Goal: Task Accomplishment & Management: Use online tool/utility

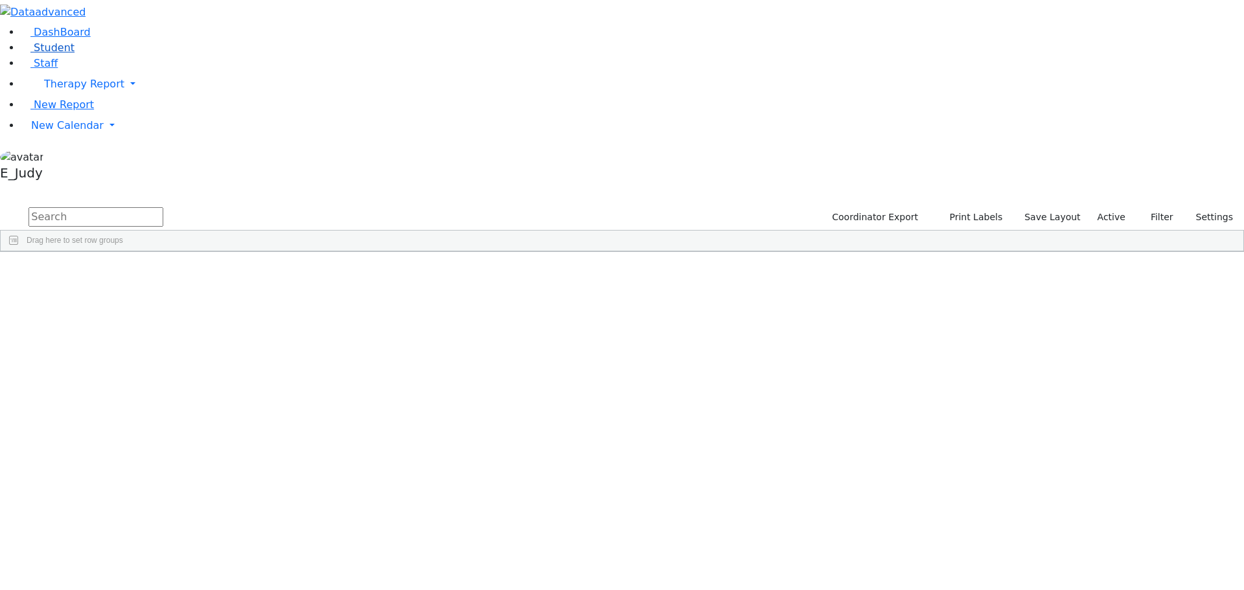
click at [52, 54] on span "Student" at bounding box center [54, 47] width 41 height 12
click at [163, 207] on input "text" at bounding box center [96, 216] width 135 height 19
type input "[PERSON_NAME]"
click at [164, 309] on div "Katina" at bounding box center [123, 318] width 82 height 18
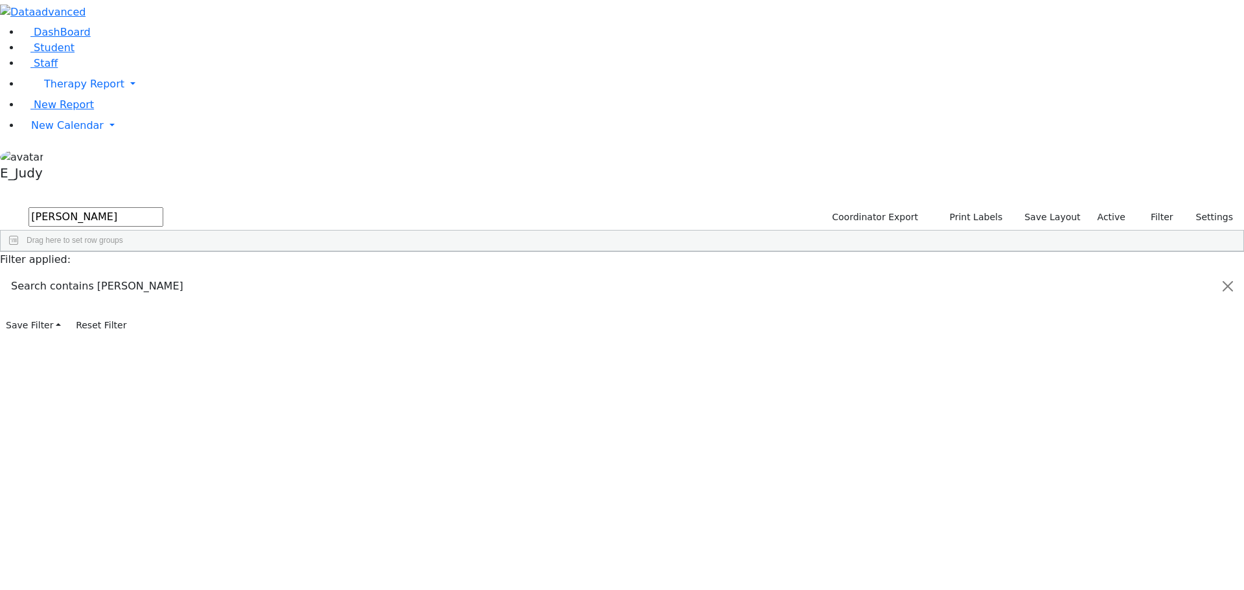
click at [164, 309] on div "Katina" at bounding box center [123, 318] width 82 height 18
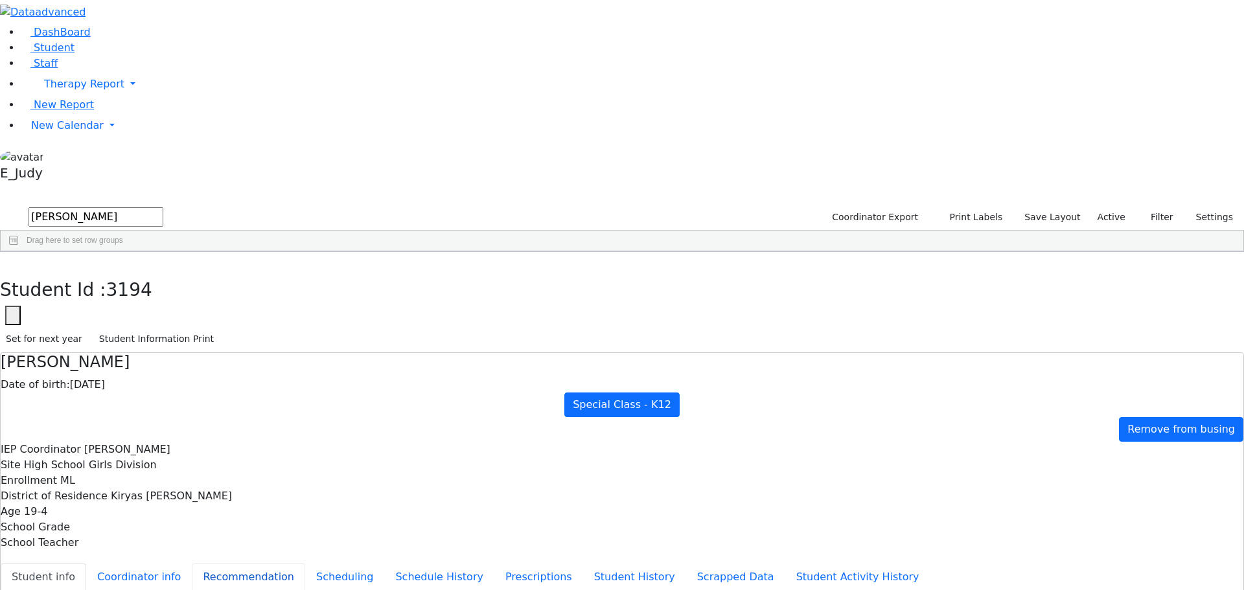
click at [292, 564] on button "Recommendation" at bounding box center [248, 577] width 113 height 27
checkbox input "true"
click at [384, 564] on button "Schedule History" at bounding box center [439, 577] width 110 height 27
click at [494, 564] on button "Prescriptions" at bounding box center [538, 577] width 89 height 27
click at [583, 564] on button "Student History" at bounding box center [634, 577] width 103 height 27
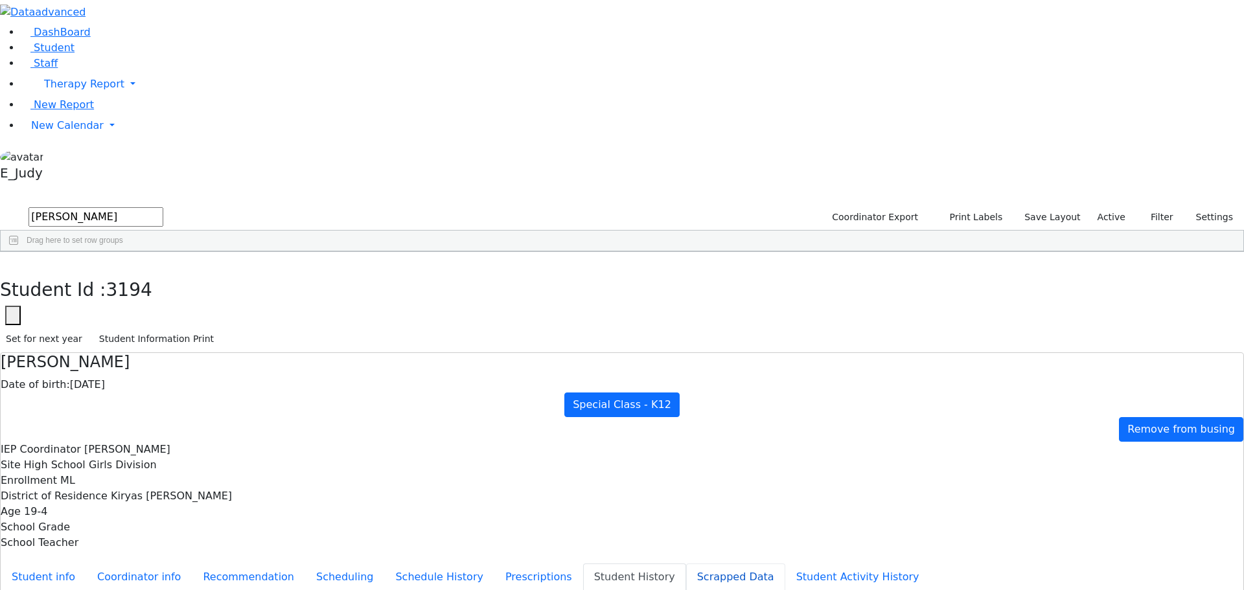
click at [686, 564] on button "Scrapped Data" at bounding box center [735, 577] width 99 height 27
click at [785, 564] on button "Student Activity History" at bounding box center [857, 577] width 145 height 27
click at [192, 564] on button "Coordinator info" at bounding box center [139, 577] width 106 height 27
click at [297, 564] on button "Recommendation" at bounding box center [248, 577] width 113 height 27
click at [384, 564] on button "Schedule History" at bounding box center [439, 577] width 110 height 27
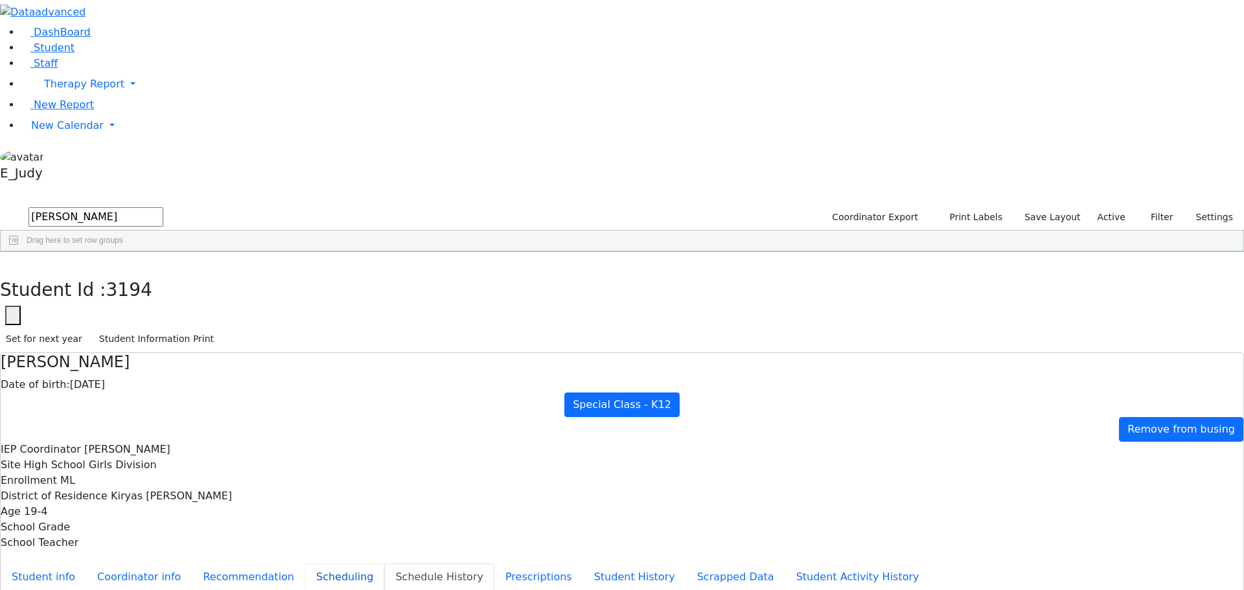
click at [305, 564] on button "Scheduling" at bounding box center [344, 577] width 79 height 27
drag, startPoint x: 617, startPoint y: 197, endPoint x: 533, endPoint y: 164, distance: 89.9
click at [533, 590] on div "School year : Select School YR Summer YR 25 School YR 25-26 Summer YR 25 School…" at bounding box center [622, 601] width 1243 height 20
click at [990, 353] on div "Nachuma Katina Date of birth: 05/14/2006 Special Class - K12 Remove from busing…" at bounding box center [622, 452] width 1243 height 198
click at [331, 564] on ul "Student info Coordinator info Recommendation Scheduling Schedule History Prescr…" at bounding box center [622, 577] width 1243 height 27
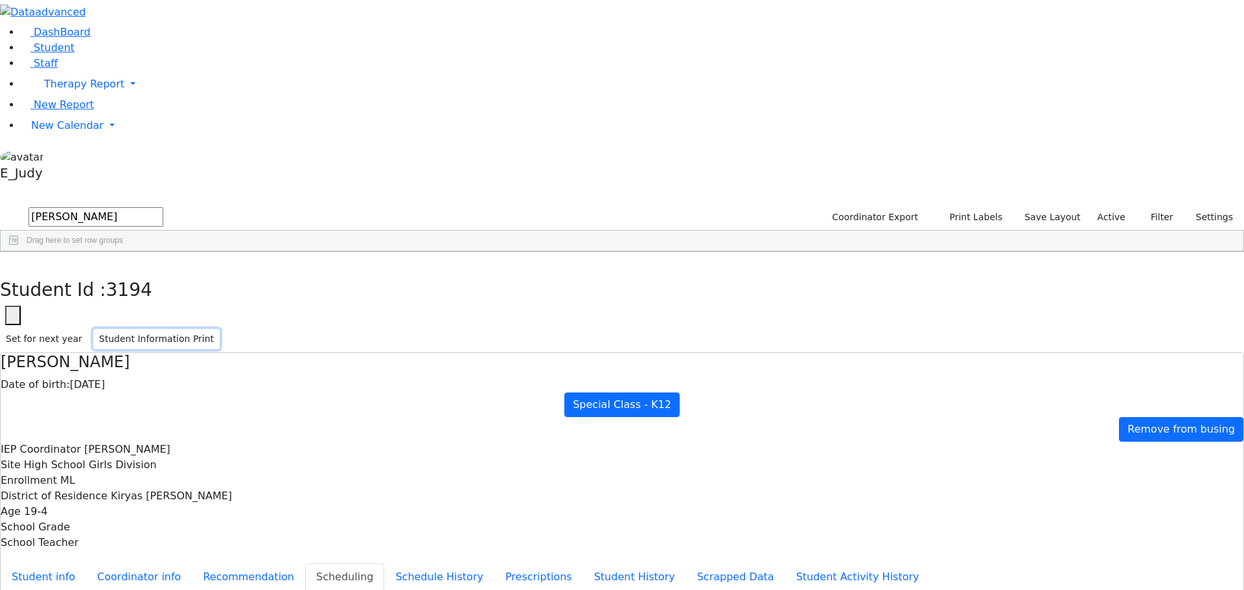
click at [220, 329] on button "Student Information Print" at bounding box center [156, 339] width 126 height 20
click at [13, 262] on icon "button" at bounding box center [9, 266] width 7 height 8
click at [162, 327] on div "Katina" at bounding box center [121, 336] width 82 height 18
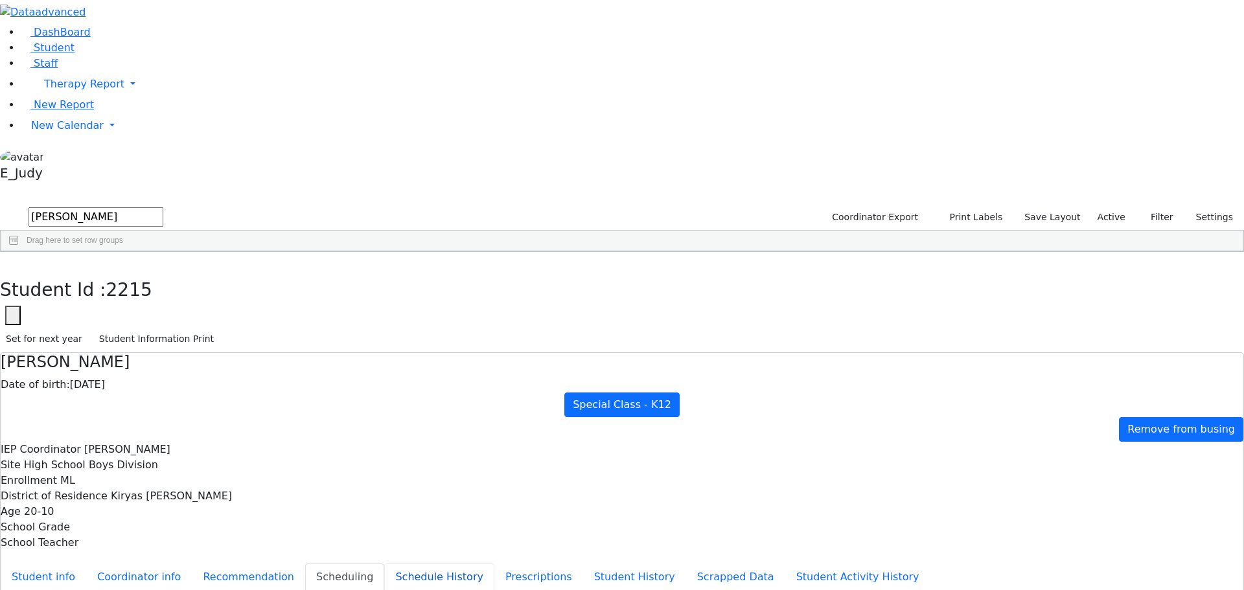
click at [384, 564] on button "Schedule History" at bounding box center [439, 577] width 110 height 27
click at [583, 564] on button "Student History" at bounding box center [634, 577] width 103 height 27
click at [686, 564] on button "Scrapped Data" at bounding box center [735, 577] width 99 height 27
click at [86, 564] on button "Student info" at bounding box center [44, 577] width 86 height 27
click at [192, 564] on button "Coordinator info" at bounding box center [139, 577] width 106 height 27
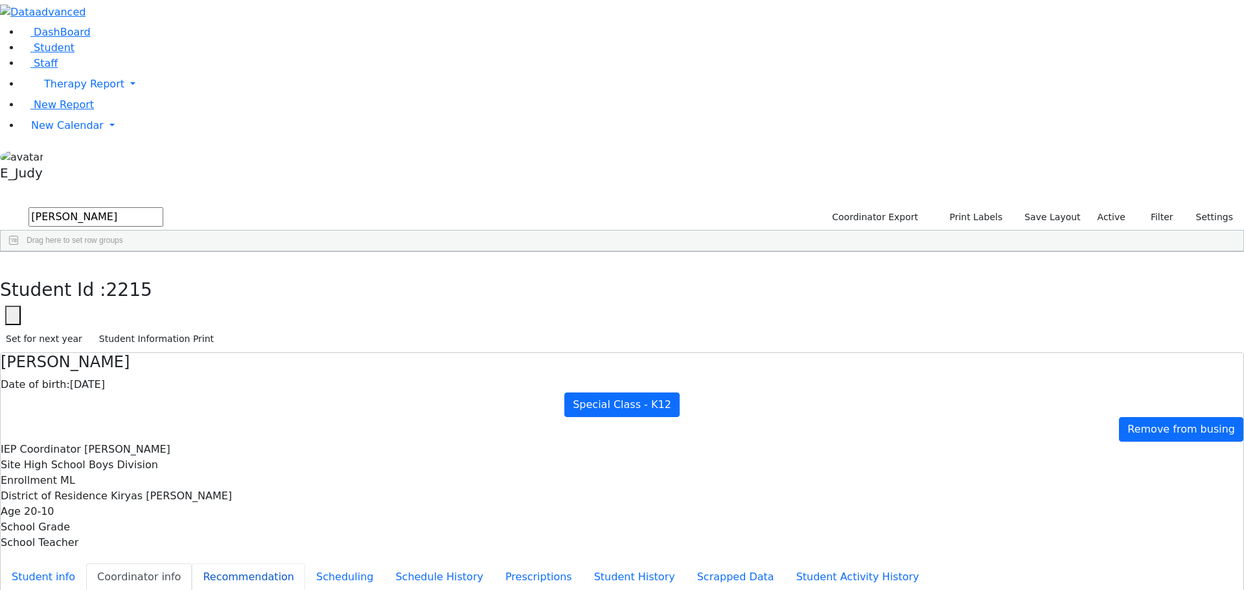
click at [305, 564] on button "Recommendation" at bounding box center [248, 577] width 113 height 27
checkbox input "true"
click at [13, 262] on icon "button" at bounding box center [9, 266] width 7 height 8
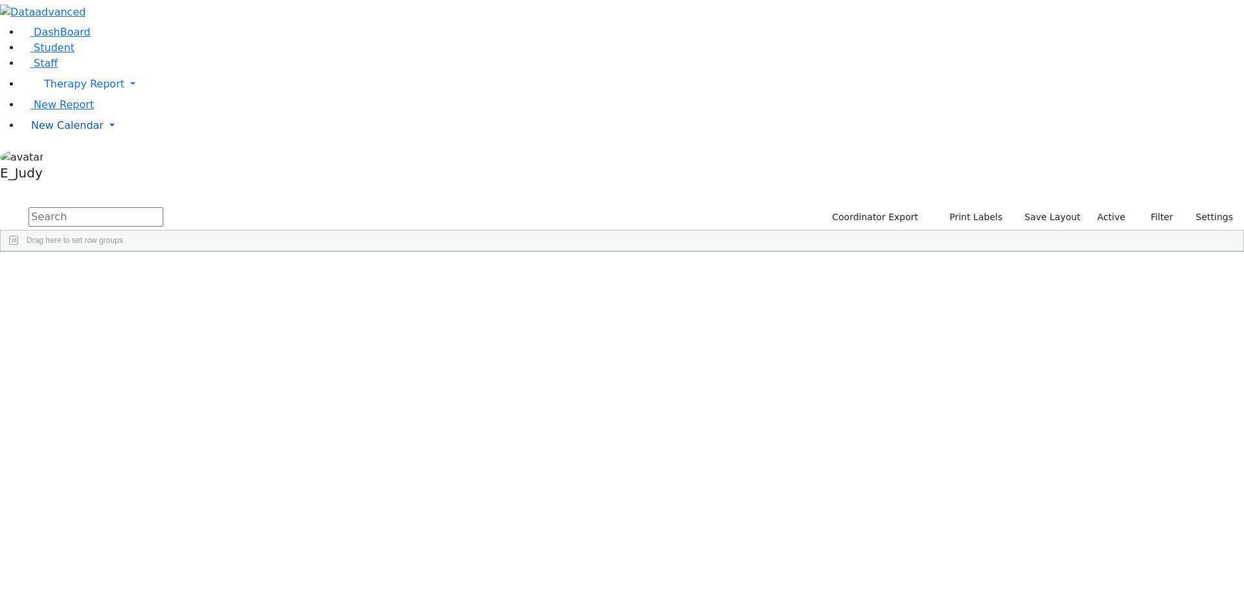
click at [130, 139] on link "New Calendar" at bounding box center [632, 126] width 1223 height 26
click at [54, 173] on span "Teacher Report" at bounding box center [70, 167] width 78 height 12
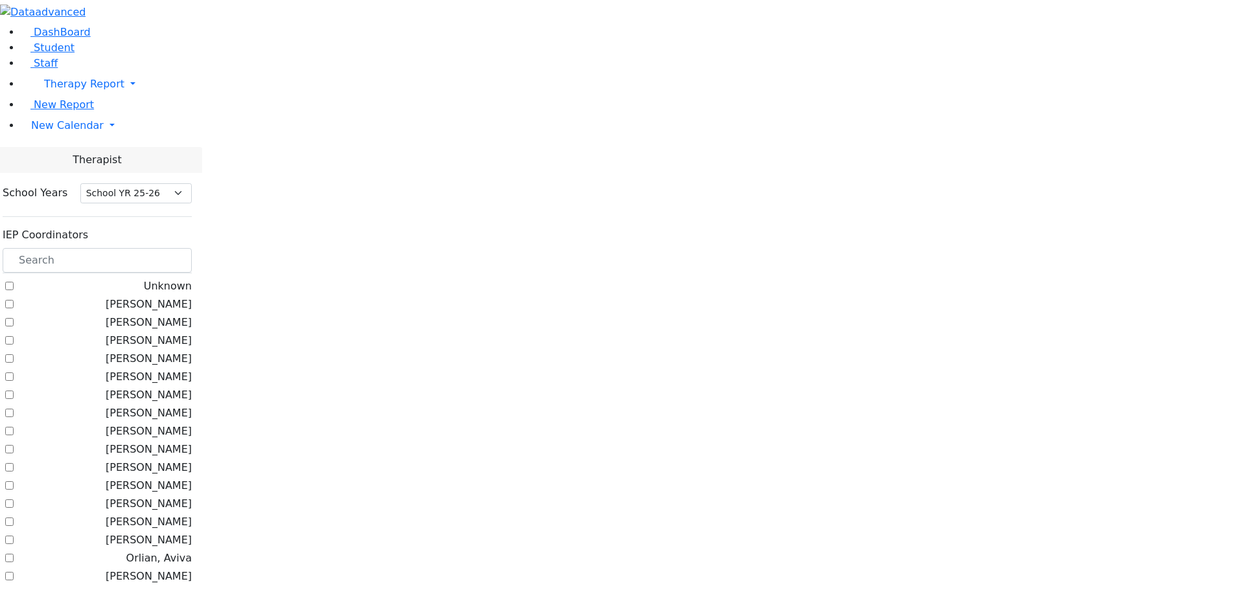
select select "212"
click at [192, 248] on input "text" at bounding box center [97, 260] width 189 height 25
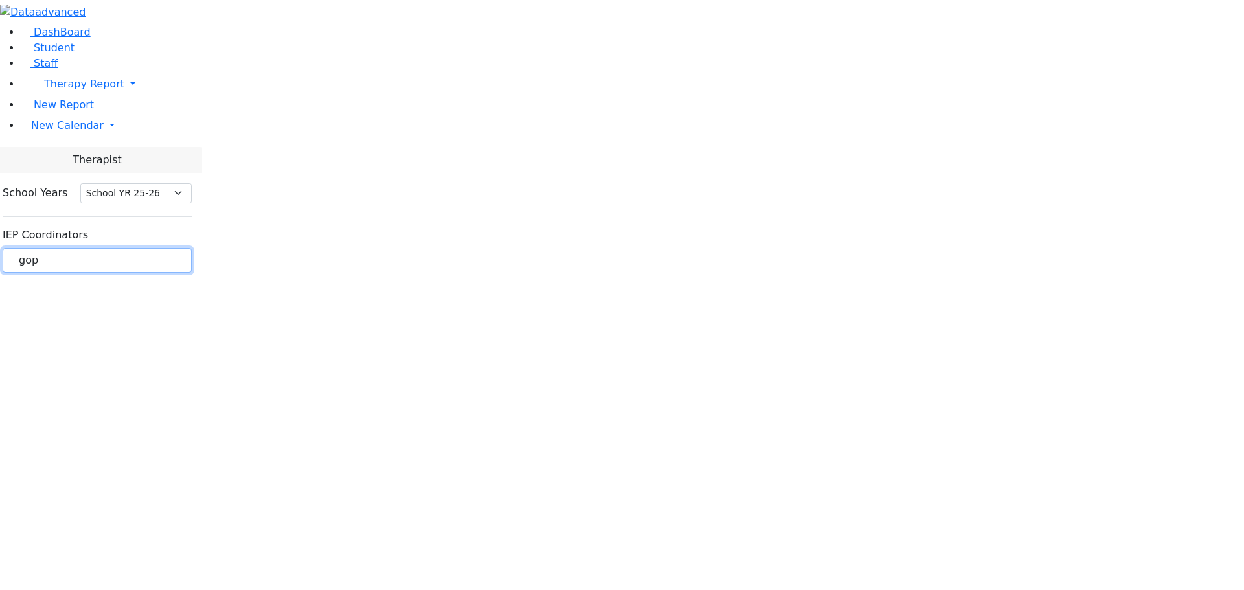
drag, startPoint x: 191, startPoint y: 114, endPoint x: 180, endPoint y: 113, distance: 11.0
click at [180, 248] on input "gop" at bounding box center [97, 260] width 189 height 25
type input "goldber"
click at [165, 279] on label "[PERSON_NAME]" at bounding box center [149, 287] width 86 height 16
click at [14, 282] on input "[PERSON_NAME]" at bounding box center [9, 286] width 8 height 8
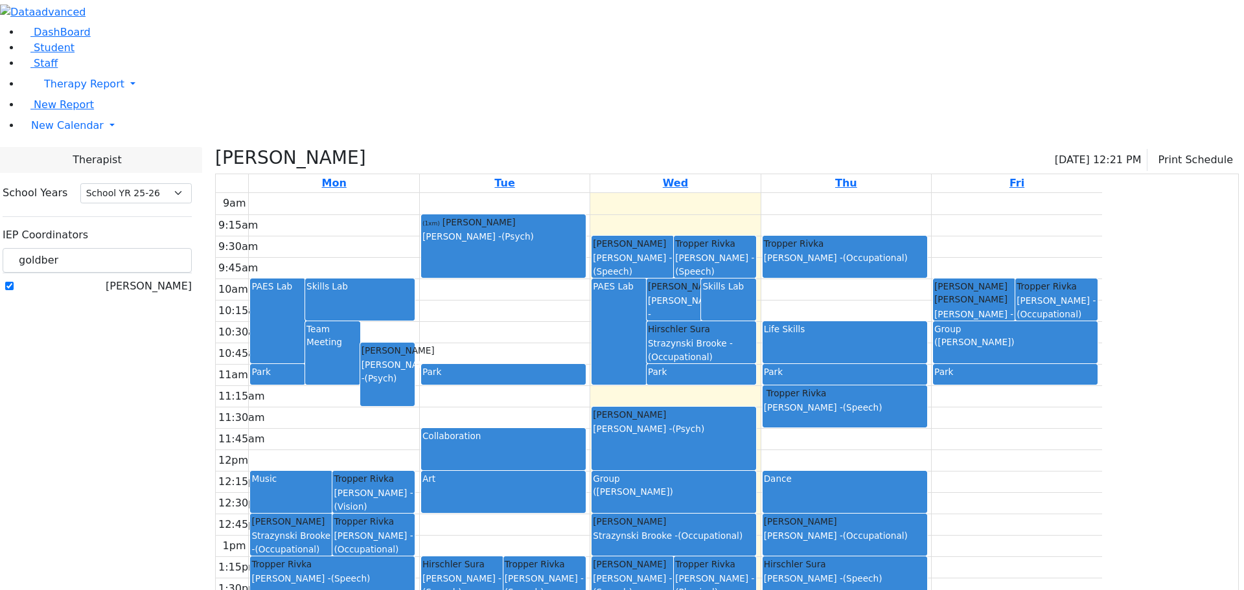
click at [159, 279] on label "Goldberg, Chanie" at bounding box center [149, 287] width 86 height 16
click at [14, 282] on input "Goldberg, Chanie" at bounding box center [9, 286] width 8 height 8
checkbox input "false"
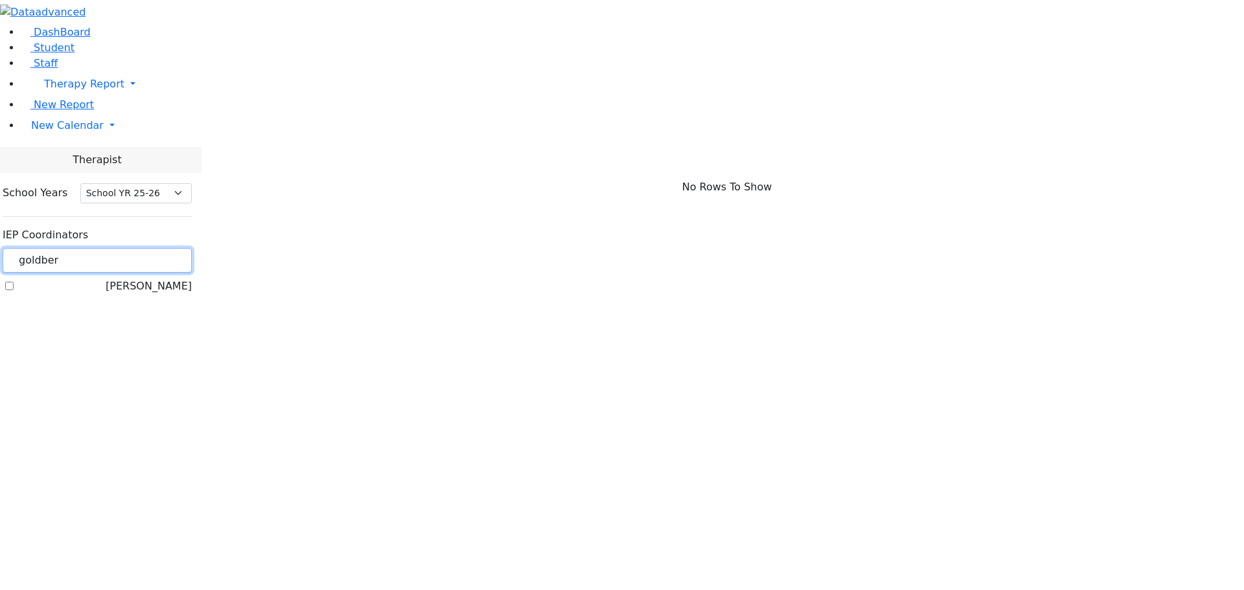
drag, startPoint x: 209, startPoint y: 111, endPoint x: 165, endPoint y: 111, distance: 44.1
click at [154, 173] on div "School Years Select School YR Summer YR 25 School YR 25-26 Summer YR 25 School …" at bounding box center [97, 240] width 210 height 134
type input "bric"
click at [162, 279] on label "Brick, Tzirel" at bounding box center [162, 287] width 60 height 16
click at [14, 282] on input "Brick, Tzirel" at bounding box center [9, 286] width 8 height 8
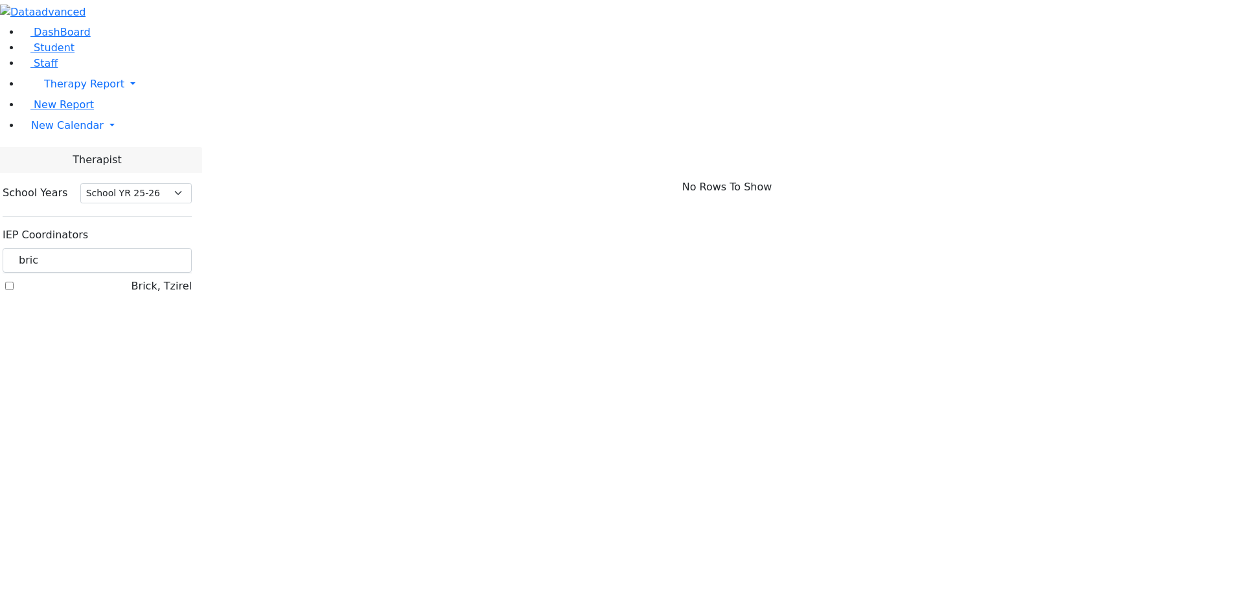
checkbox input "true"
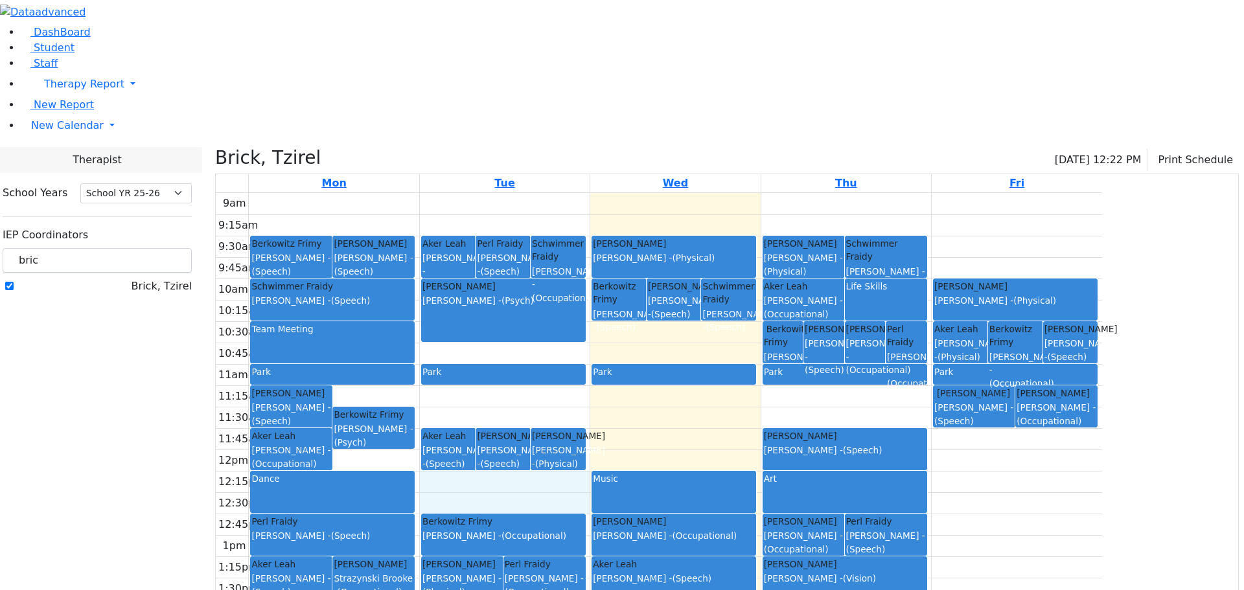
drag, startPoint x: 602, startPoint y: 342, endPoint x: 615, endPoint y: 369, distance: 30.1
click at [615, 369] on div "9am 9:15am 9:30am 9:45am 10am 10:15am 10:30am 10:45am 11am 11:15am 11:30am 11:4…" at bounding box center [659, 449] width 887 height 513
drag, startPoint x: 191, startPoint y: 115, endPoint x: 161, endPoint y: 108, distance: 31.3
click at [161, 248] on div "bric" at bounding box center [97, 260] width 189 height 25
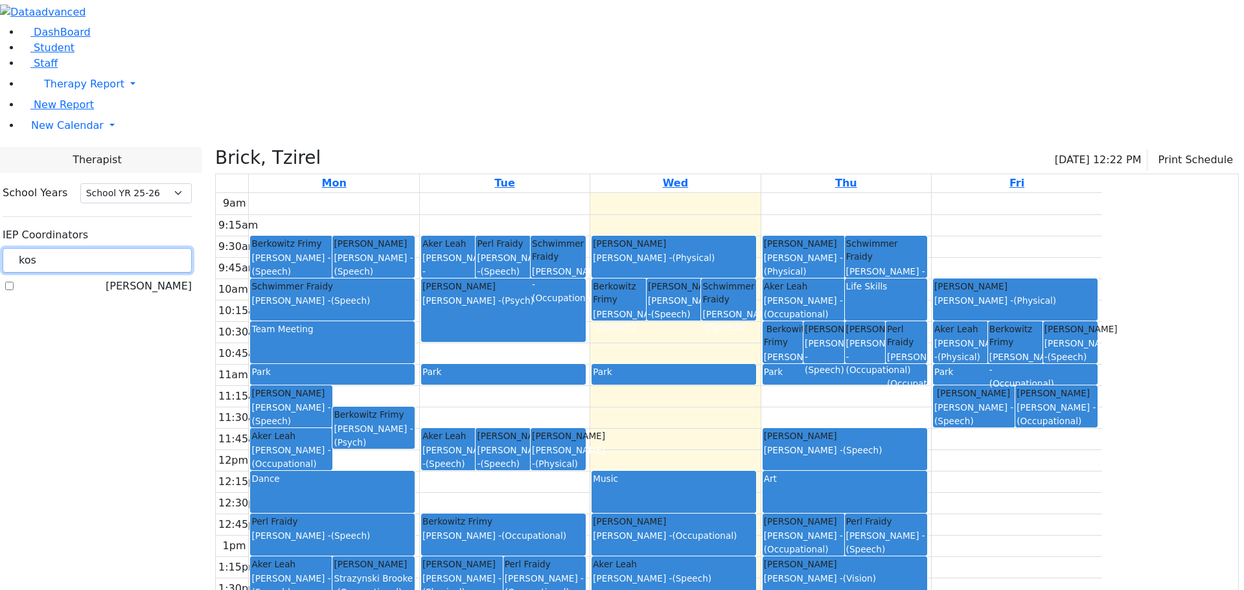
type input "kos"
click at [160, 279] on label "[PERSON_NAME]" at bounding box center [149, 287] width 86 height 16
click at [14, 282] on input "[PERSON_NAME]" at bounding box center [9, 286] width 8 height 8
checkbox input "true"
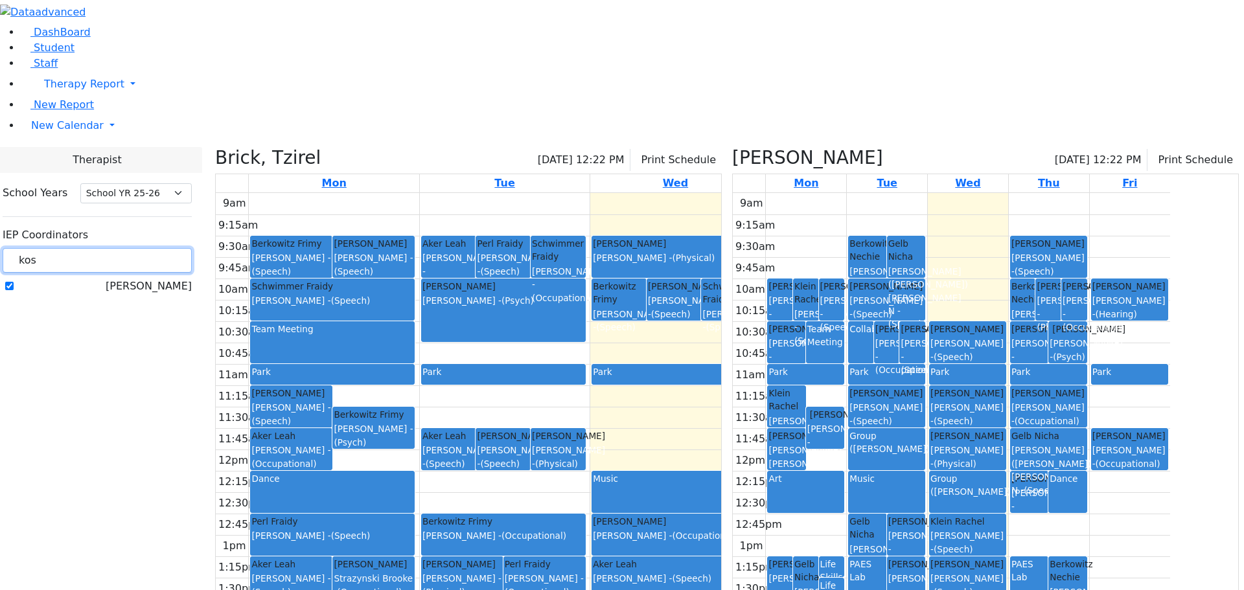
drag, startPoint x: 192, startPoint y: 106, endPoint x: 155, endPoint y: 100, distance: 37.5
click at [155, 173] on div "School Years Select School YR Summer YR 25 School YR 25-26 Summer YR 25 School …" at bounding box center [97, 240] width 210 height 134
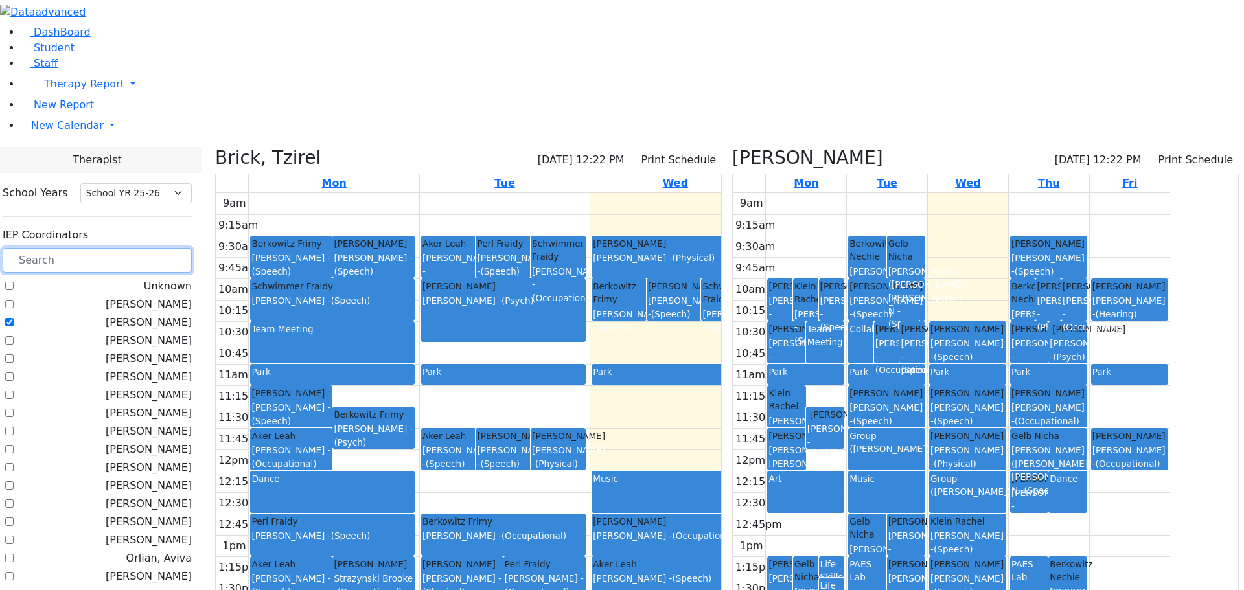
click at [192, 248] on input "text" at bounding box center [97, 260] width 189 height 25
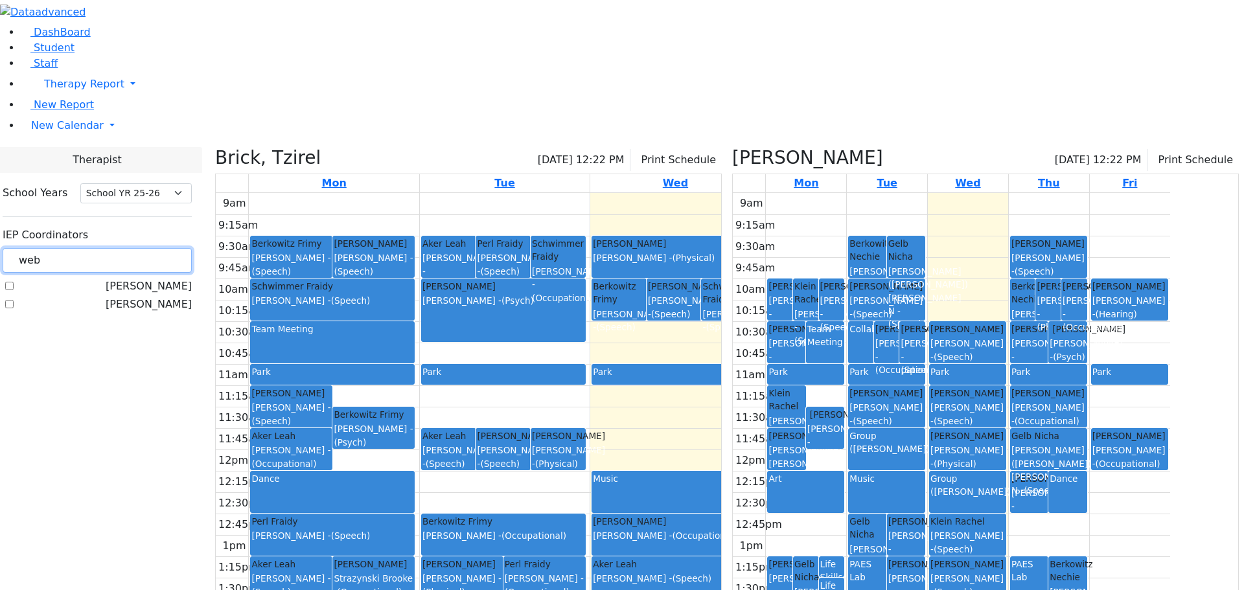
type input "web"
drag, startPoint x: 161, startPoint y: 156, endPoint x: 145, endPoint y: 157, distance: 16.9
click at [161, 297] on label "[PERSON_NAME]" at bounding box center [149, 305] width 86 height 16
click at [14, 300] on input "[PERSON_NAME]" at bounding box center [9, 304] width 8 height 8
checkbox input "true"
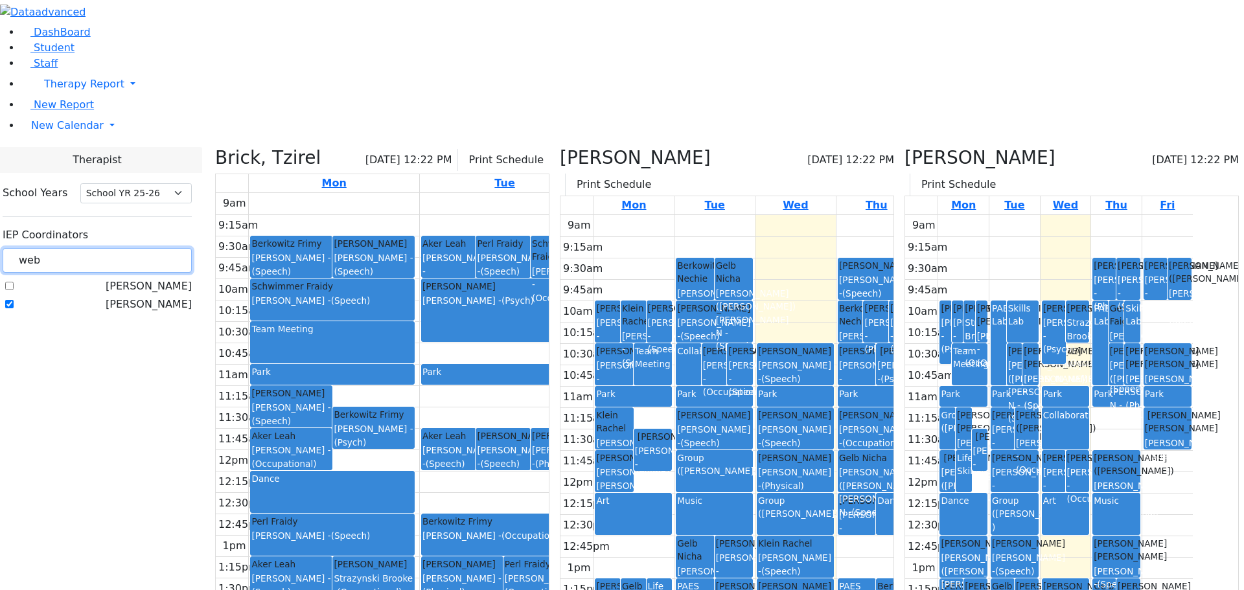
drag, startPoint x: 200, startPoint y: 117, endPoint x: 203, endPoint y: 91, distance: 26.1
click at [163, 248] on div "web" at bounding box center [97, 260] width 189 height 25
type input "goldb"
click at [161, 297] on label "[PERSON_NAME]" at bounding box center [149, 305] width 86 height 16
click at [14, 300] on input "[PERSON_NAME]" at bounding box center [9, 304] width 8 height 8
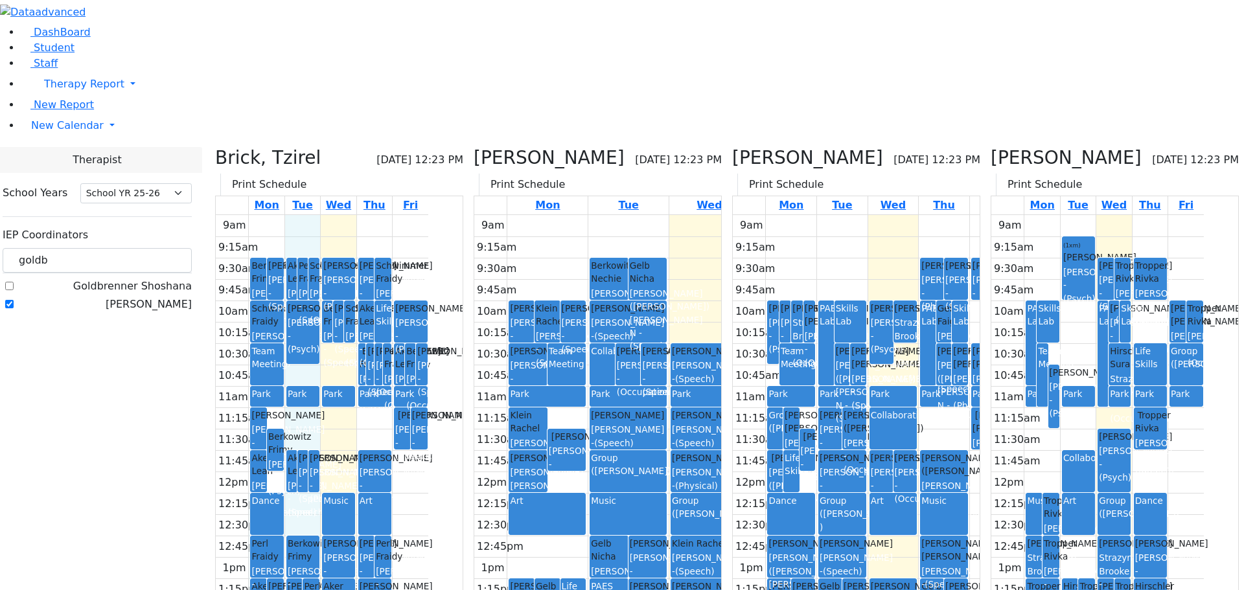
click at [428, 391] on div "9am 9:15am 9:30am 9:45am 10am 10:15am 10:30am 10:45am 11am 11:15am 11:30am 11:4…" at bounding box center [322, 471] width 213 height 513
drag, startPoint x: 1148, startPoint y: 380, endPoint x: 1082, endPoint y: 373, distance: 65.8
click at [1082, 373] on tr "PAES Lab Team Meeting Katina Nachuma Stimmel Joy - (Psych) Skills Lab Park Music" at bounding box center [1097, 471] width 213 height 513
drag, startPoint x: 415, startPoint y: 359, endPoint x: 425, endPoint y: 375, distance: 19.2
click at [426, 377] on div "9am 9:15am 9:30am 9:45am 10am 10:15am 10:30am 10:45am 11am 11:15am 11:30am 11:4…" at bounding box center [322, 471] width 213 height 513
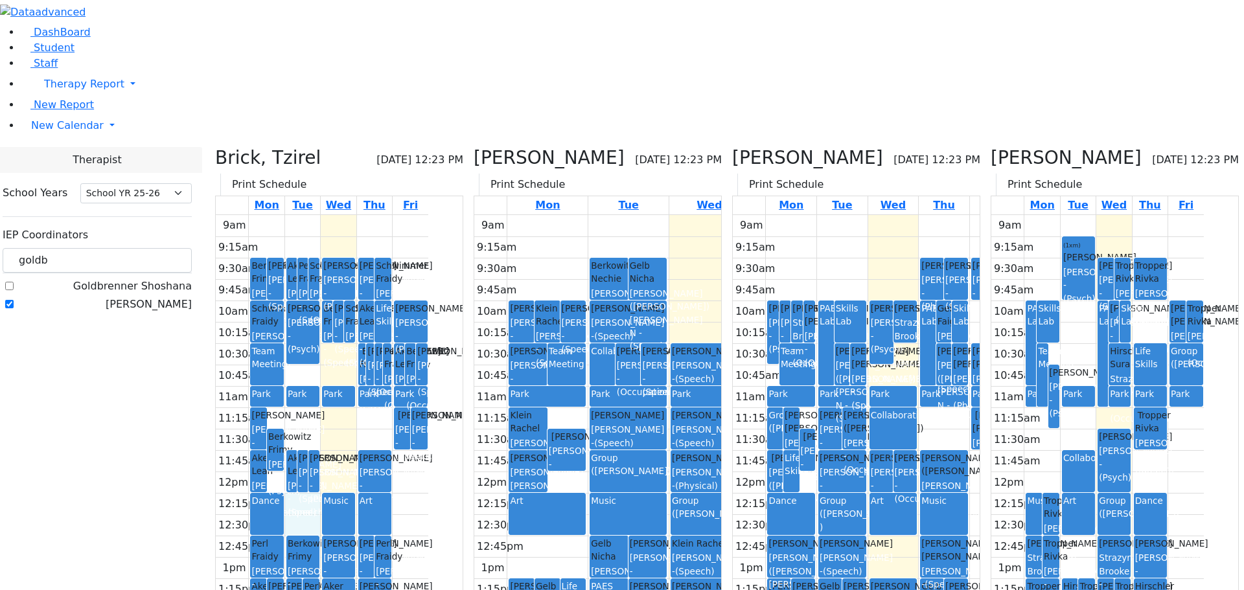
click at [215, 147] on icon at bounding box center [215, 157] width 0 height 21
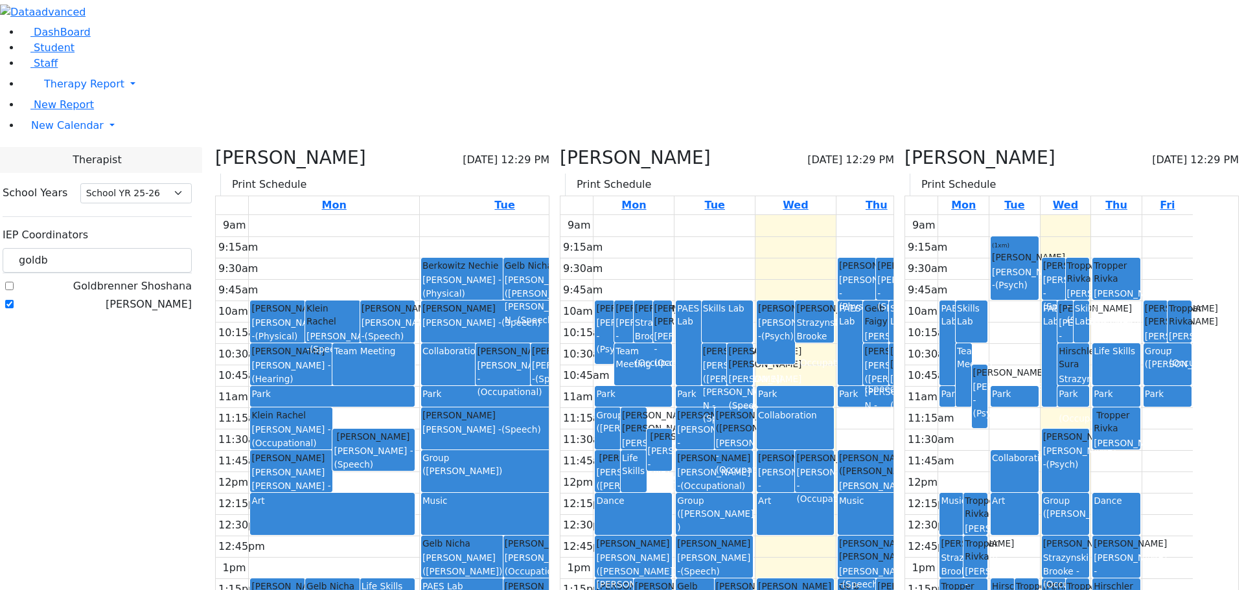
click at [939, 147] on div "Goldberg, Chanie 09/10/2025 12:29 PM Print Schedule Mon Tue Wed Thu Fri 9am 9:1…" at bounding box center [1071, 438] width 345 height 583
click at [905, 147] on icon at bounding box center [905, 157] width 0 height 21
checkbox input "false"
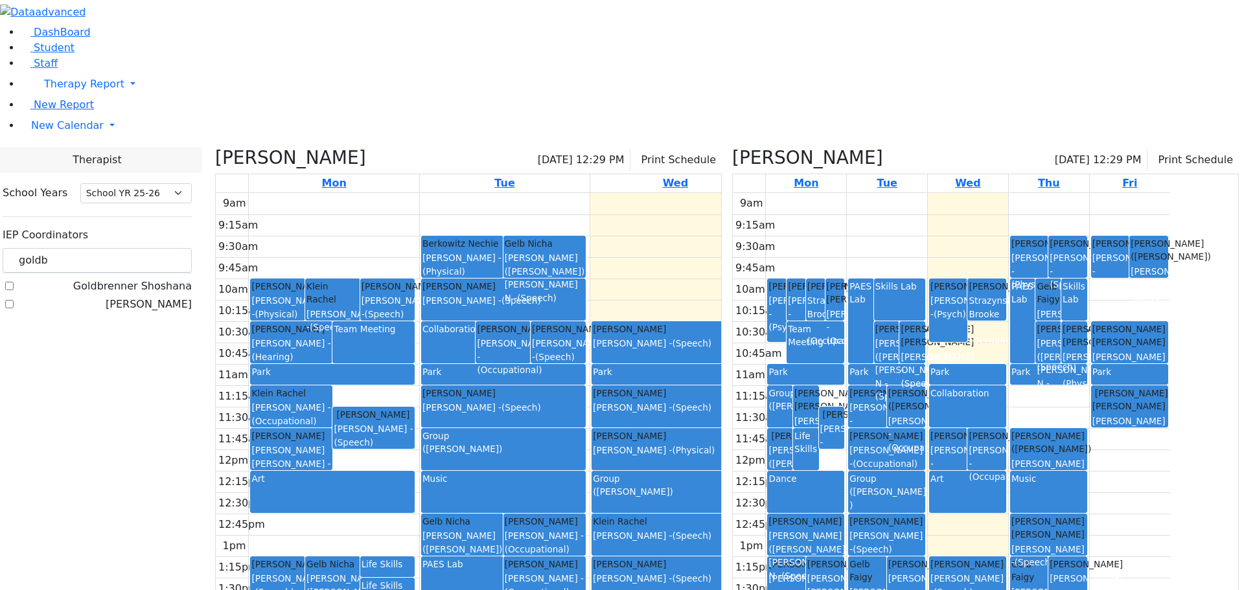
click at [215, 147] on icon at bounding box center [215, 157] width 0 height 21
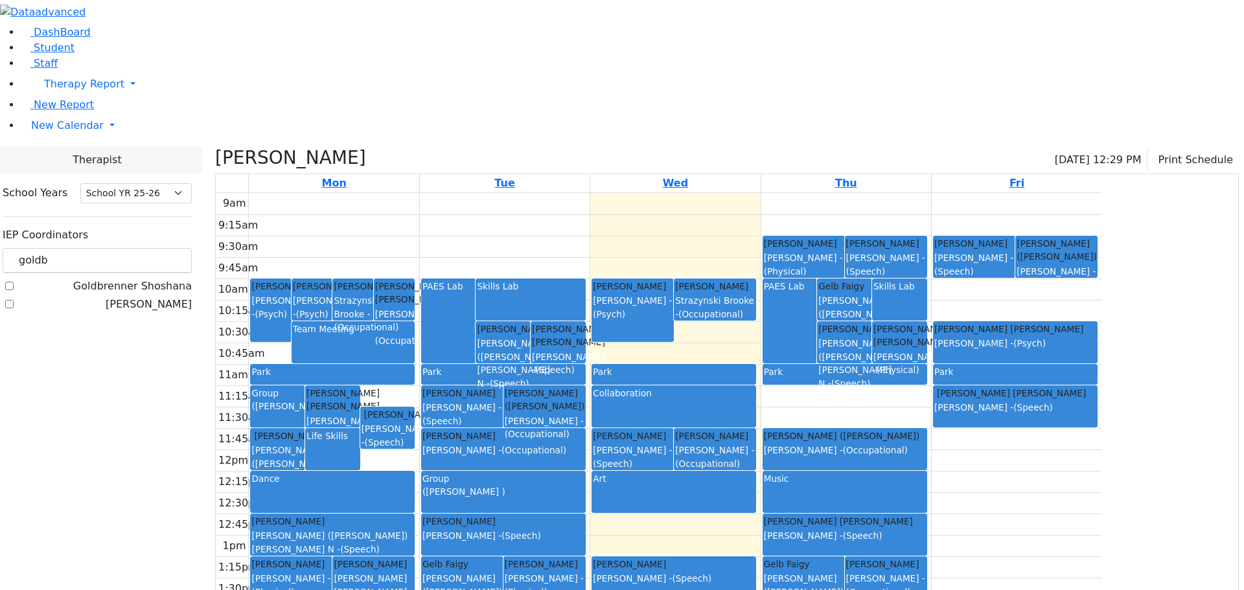
click at [215, 147] on icon at bounding box center [215, 157] width 0 height 21
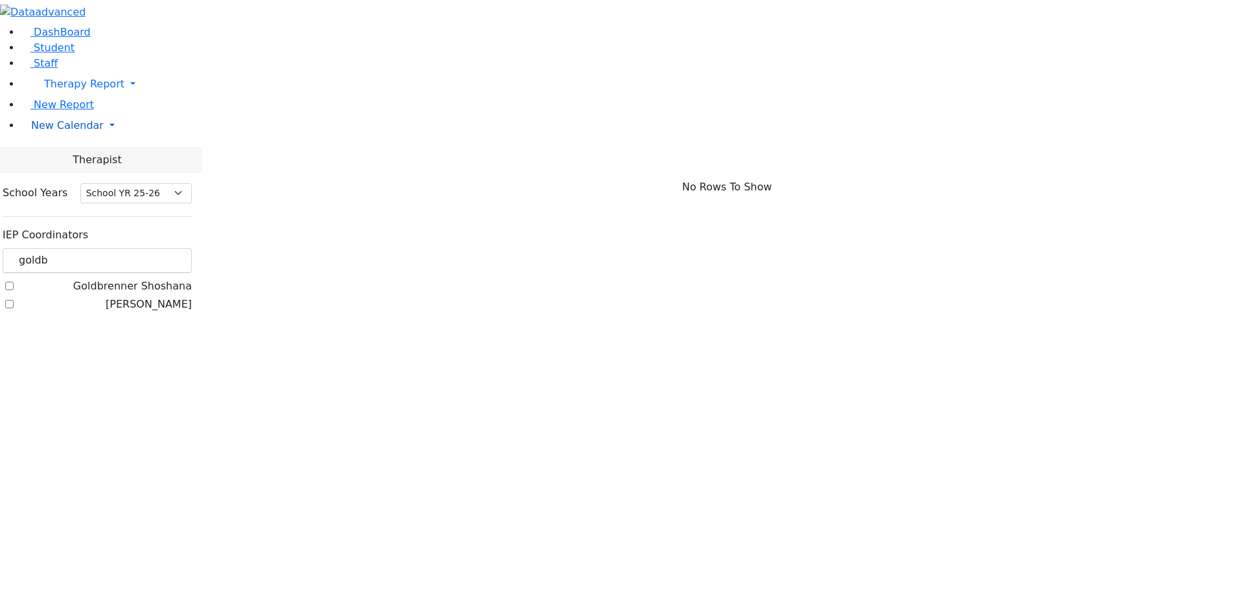
click at [124, 139] on link "New Calendar" at bounding box center [632, 126] width 1223 height 26
click at [76, 173] on span "Teacher Report" at bounding box center [70, 167] width 78 height 12
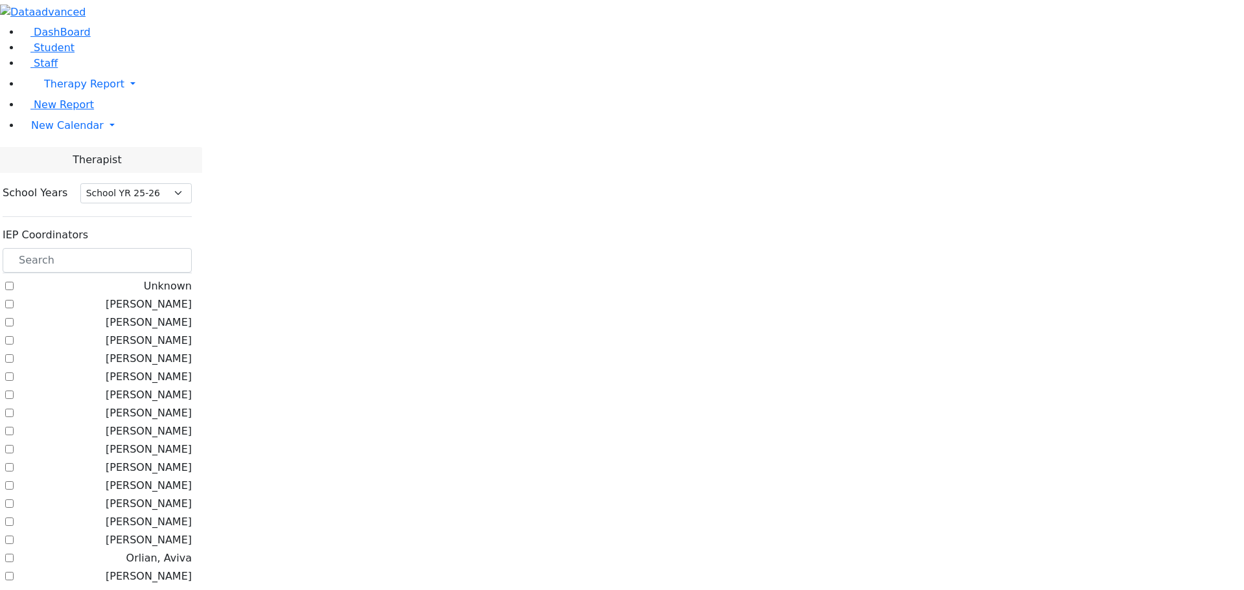
select select "212"
click at [124, 139] on link "New Calendar" at bounding box center [632, 126] width 1223 height 26
click at [75, 159] on link "Calendar" at bounding box center [51, 152] width 47 height 16
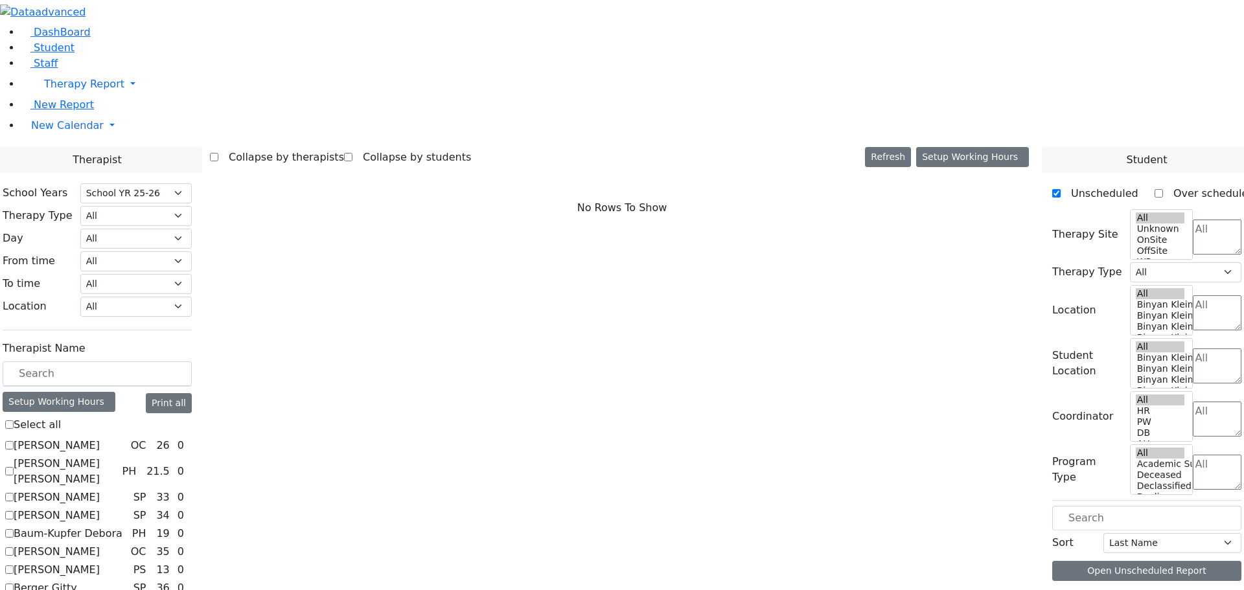
select select "212"
click at [185, 362] on input "text" at bounding box center [97, 374] width 189 height 25
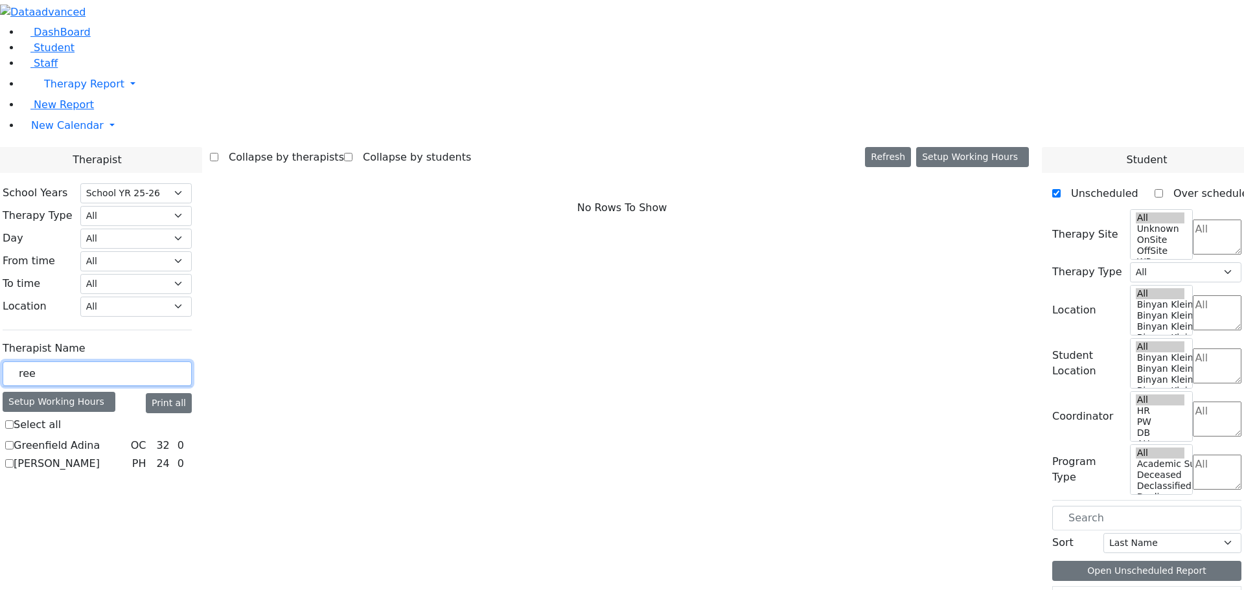
type input "ree"
click at [100, 456] on label "[PERSON_NAME]" at bounding box center [57, 464] width 86 height 16
click at [14, 459] on input "[PERSON_NAME]" at bounding box center [9, 463] width 8 height 8
checkbox input "true"
select select "2"
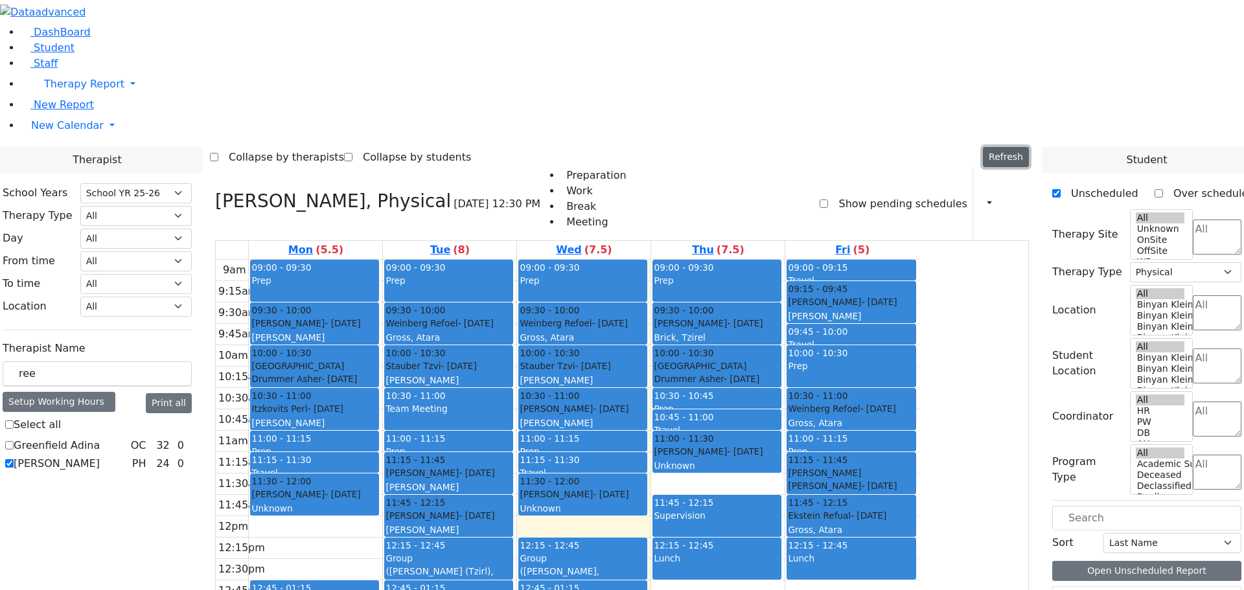
click at [1018, 147] on button "Refresh" at bounding box center [1006, 157] width 46 height 20
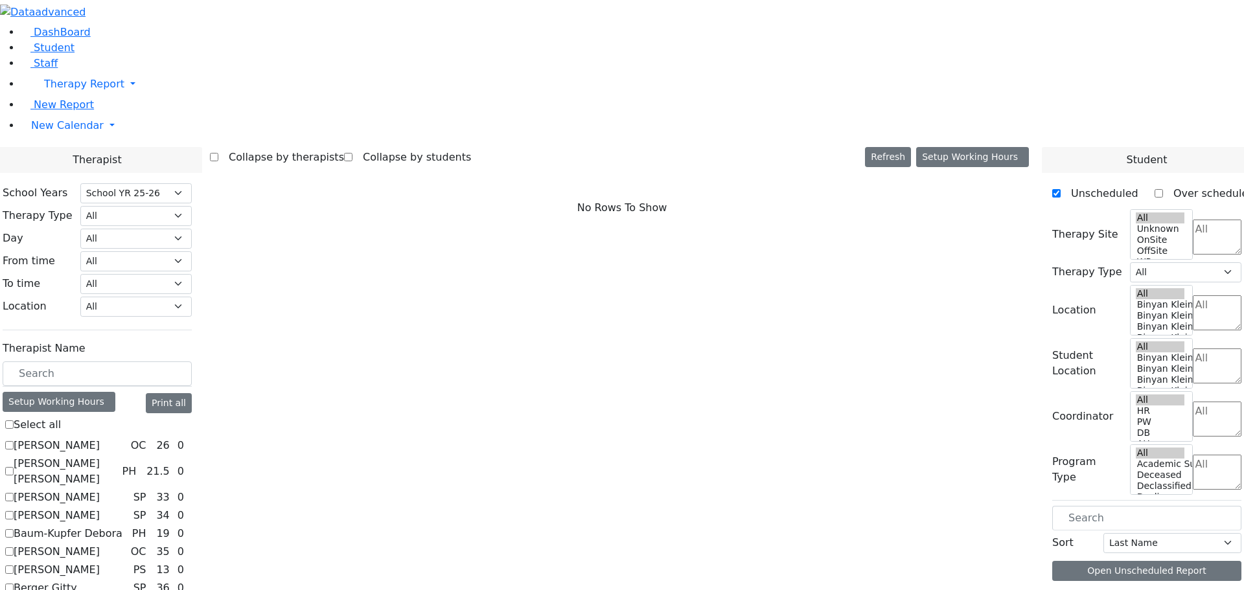
select select "212"
click at [1019, 147] on button "Setup Working Hours" at bounding box center [972, 157] width 113 height 20
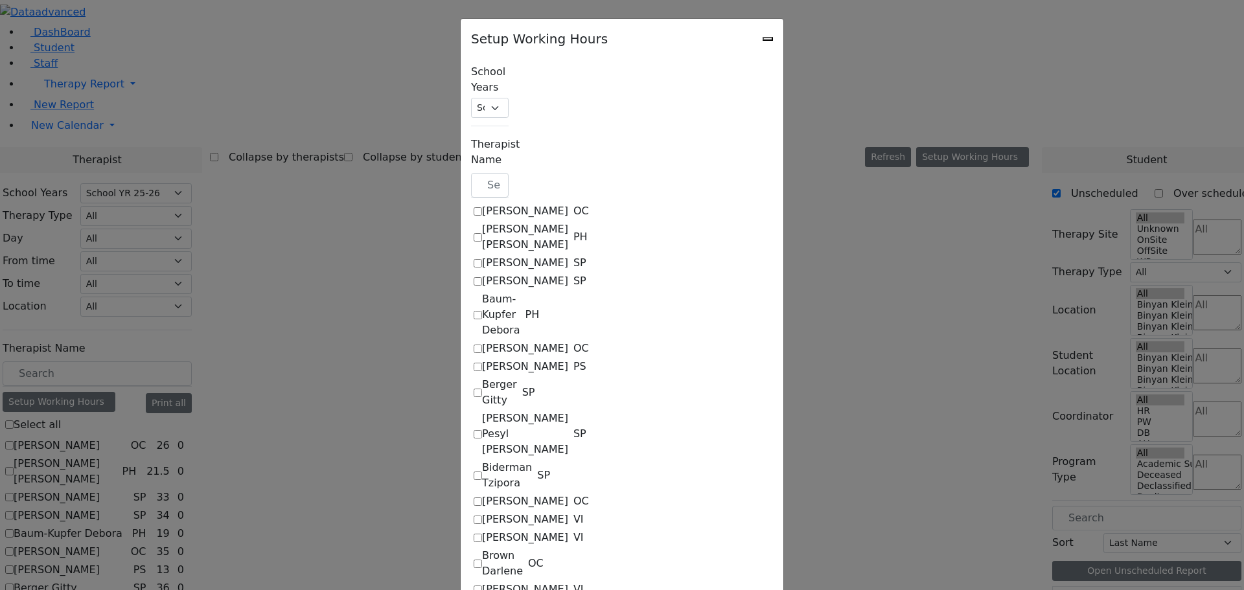
click at [783, 32] on div "Setup Working Hours" at bounding box center [622, 35] width 323 height 32
click at [768, 39] on icon "Close" at bounding box center [768, 39] width 0 height 0
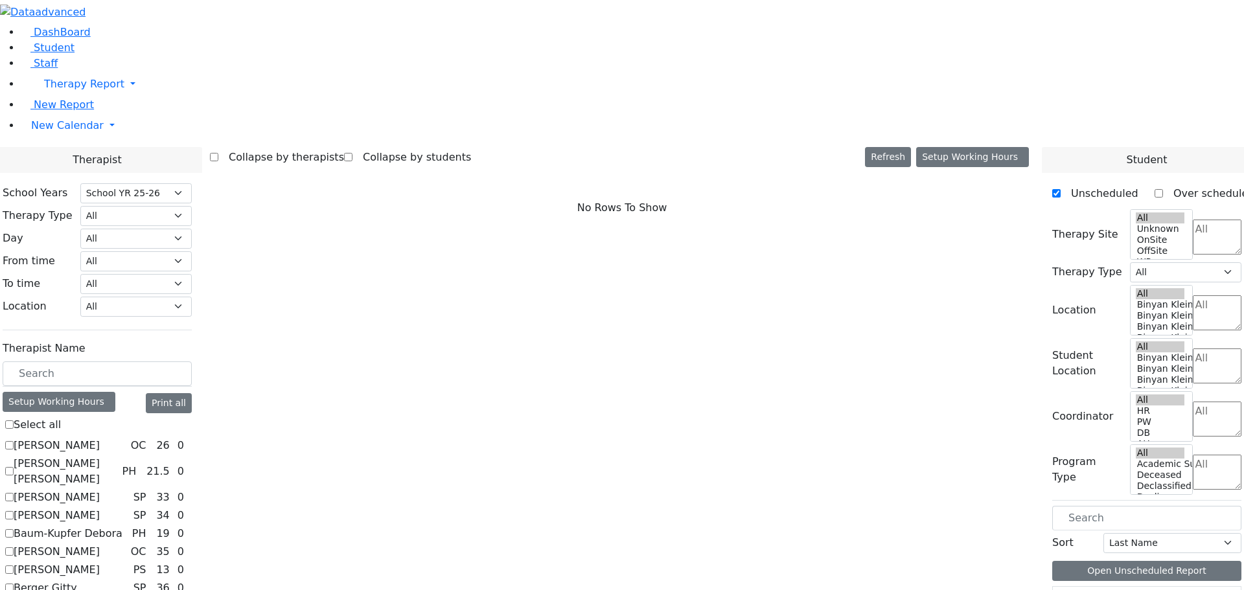
click at [116, 186] on aside "DashBoard Student Staff Therapy Report Student Old Calendar" at bounding box center [622, 93] width 1244 height 186
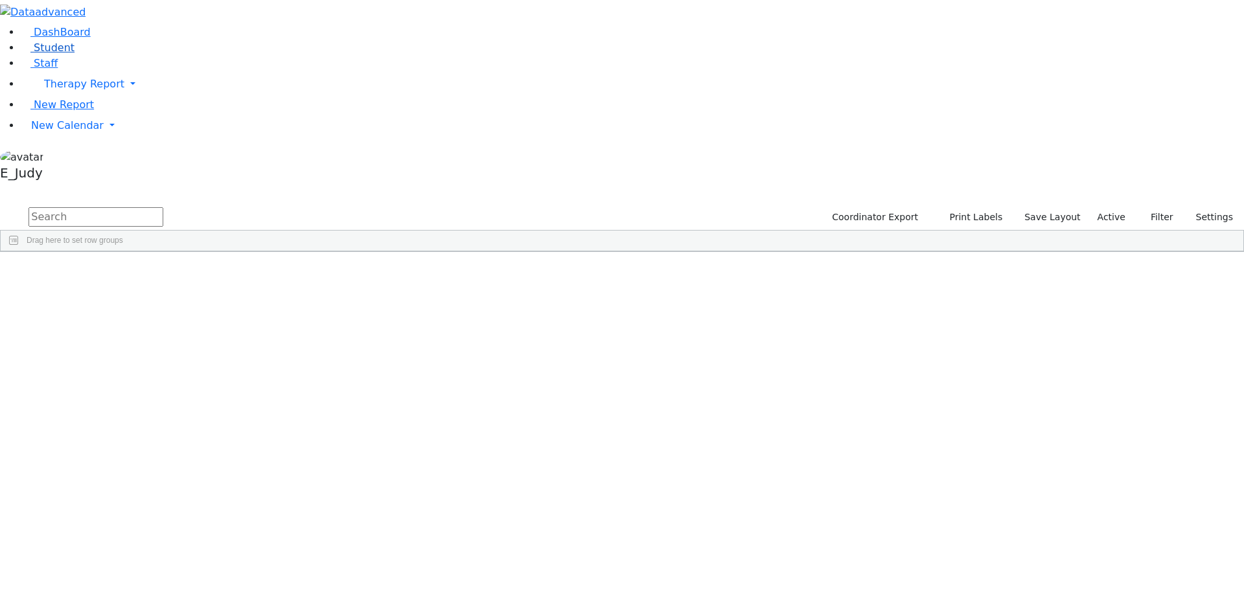
click at [45, 54] on span "Student" at bounding box center [54, 47] width 41 height 12
click at [163, 207] on input "text" at bounding box center [96, 216] width 135 height 19
type input "trop"
click at [164, 327] on div "Tropper" at bounding box center [123, 336] width 82 height 18
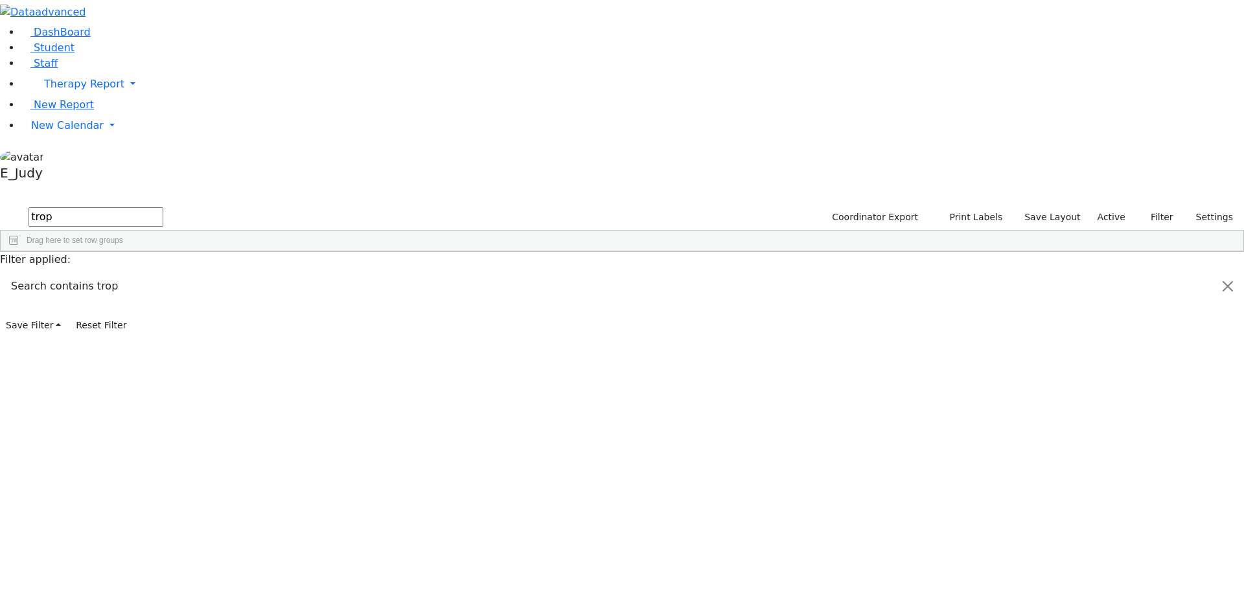
click at [164, 327] on div "Tropper" at bounding box center [123, 336] width 82 height 18
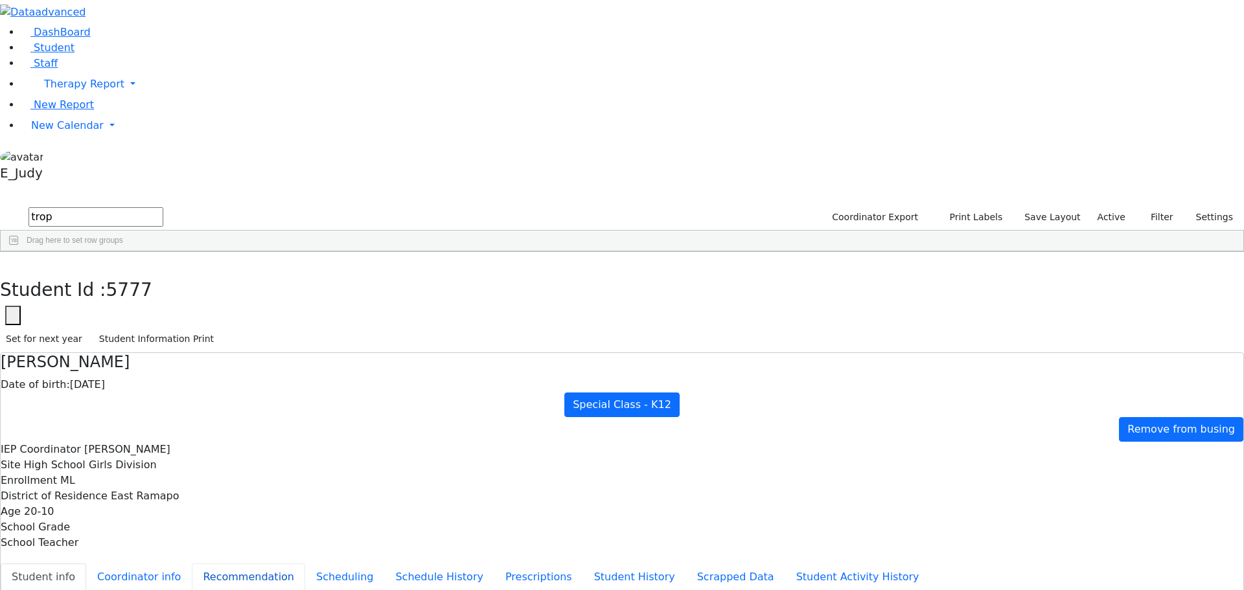
click at [305, 564] on button "Recommendation" at bounding box center [248, 577] width 113 height 27
checkbox input "true"
click at [305, 564] on button "Scheduling" at bounding box center [344, 577] width 79 height 27
click at [19, 252] on button "button" at bounding box center [9, 265] width 19 height 27
drag, startPoint x: 218, startPoint y: 56, endPoint x: 140, endPoint y: 43, distance: 79.4
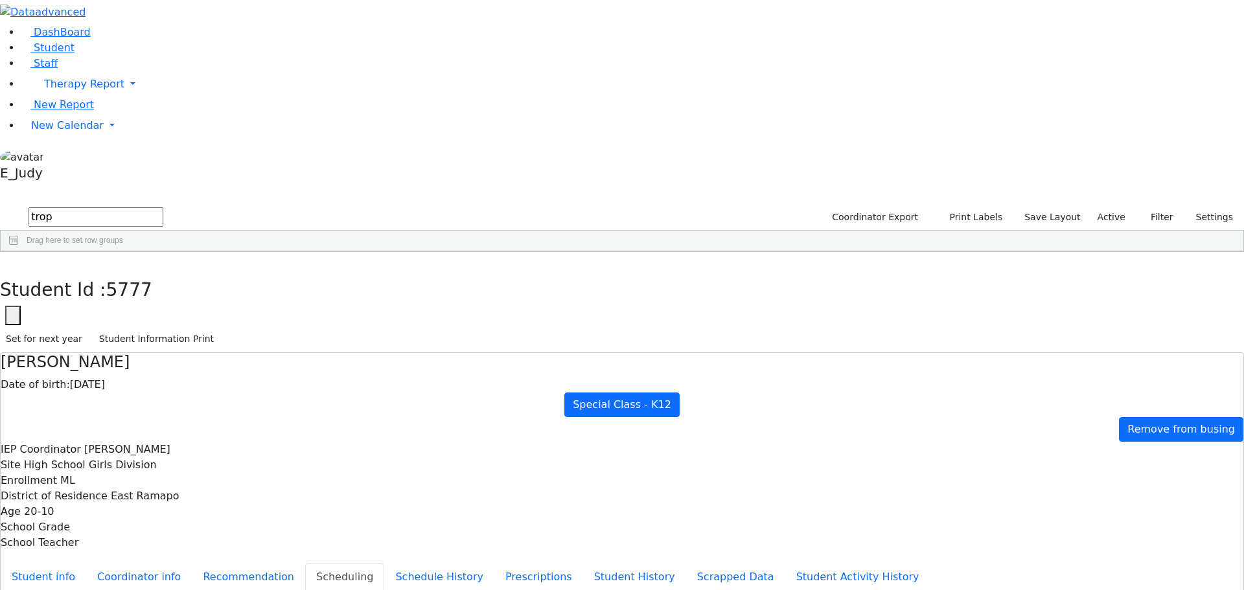
click at [140, 43] on div "DashBoard Student Staff Therapy Report Student Old Calendar Report E_Judy" at bounding box center [622, 373] width 1244 height 747
type input "perl"
click at [162, 273] on div "Gottesman" at bounding box center [121, 282] width 82 height 18
click at [6, 262] on use "button" at bounding box center [6, 262] width 0 height 0
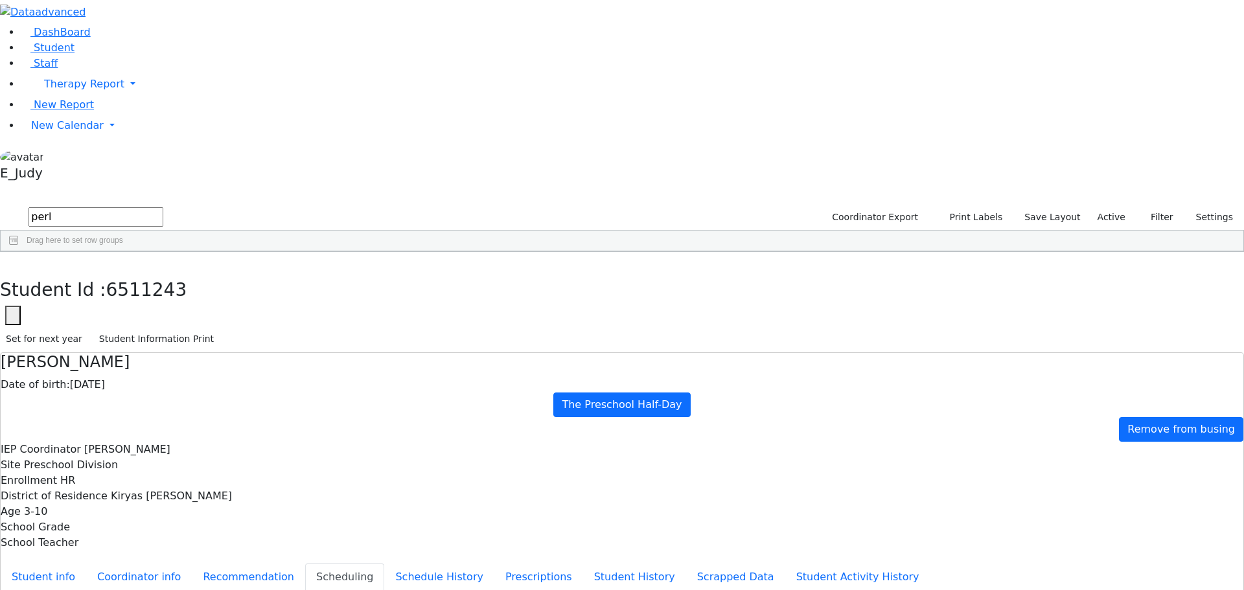
click at [162, 345] on div "Perl" at bounding box center [121, 354] width 82 height 18
click at [384, 564] on button "Schedule History" at bounding box center [439, 577] width 110 height 27
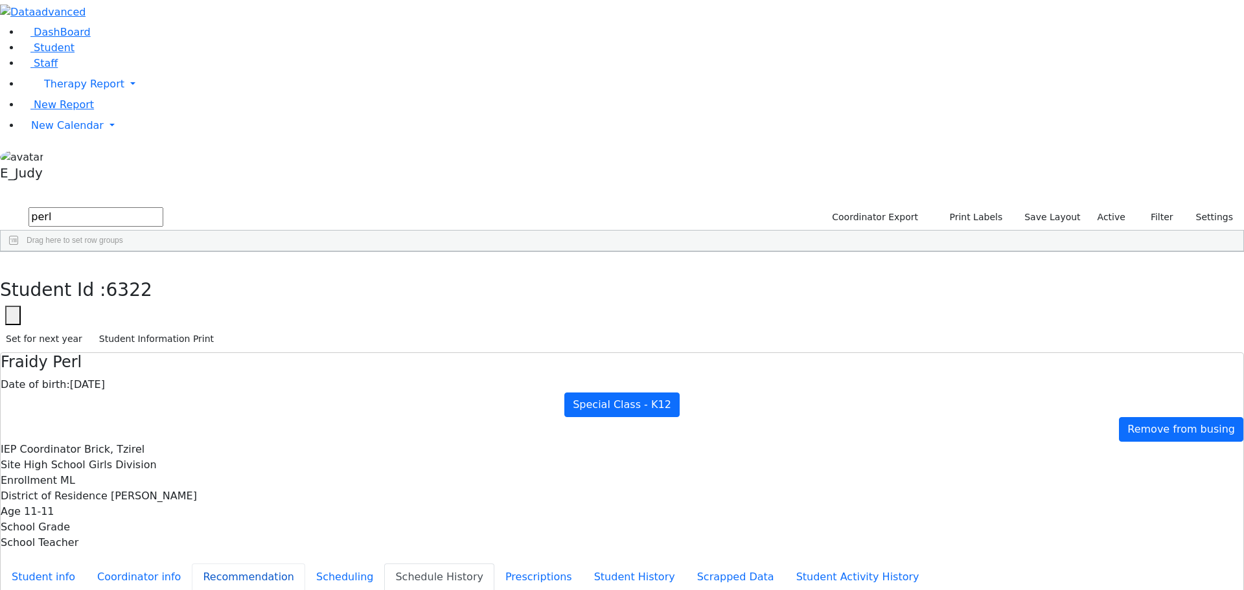
click at [296, 564] on button "Recommendation" at bounding box center [248, 577] width 113 height 27
checkbox input "true"
click at [305, 564] on button "Scheduling" at bounding box center [344, 577] width 79 height 27
click at [13, 262] on icon "button" at bounding box center [9, 266] width 7 height 8
drag, startPoint x: 197, startPoint y: 58, endPoint x: 163, endPoint y: 50, distance: 35.2
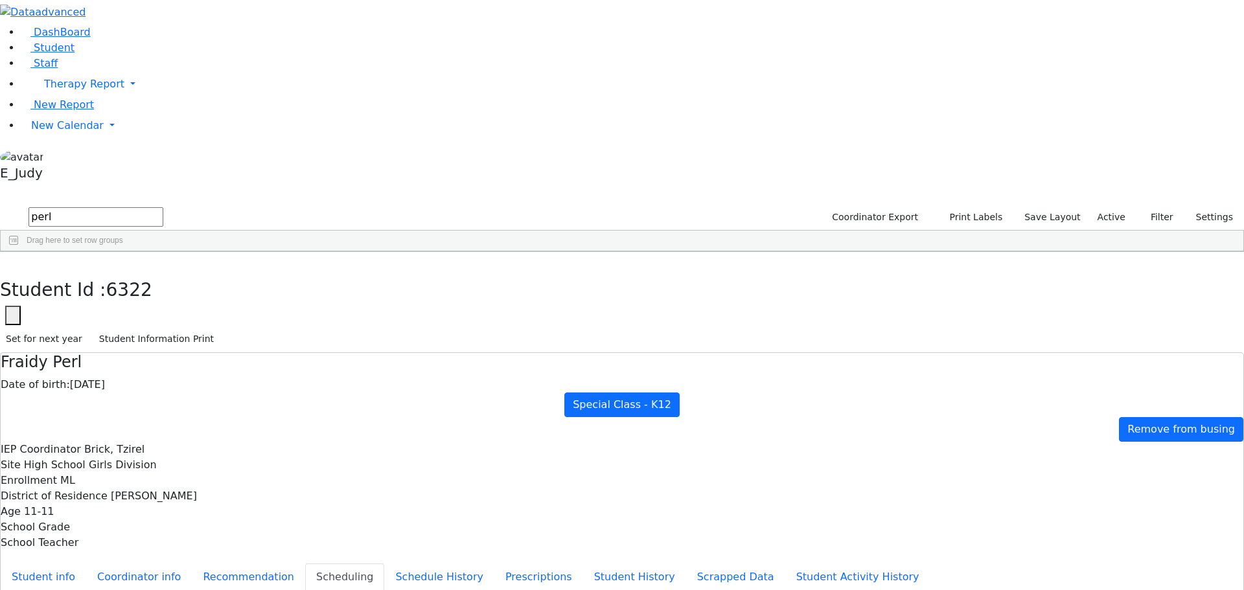
click at [163, 205] on form "perl" at bounding box center [81, 217] width 163 height 25
type input "brau"
click at [162, 273] on div "Braun" at bounding box center [121, 282] width 82 height 18
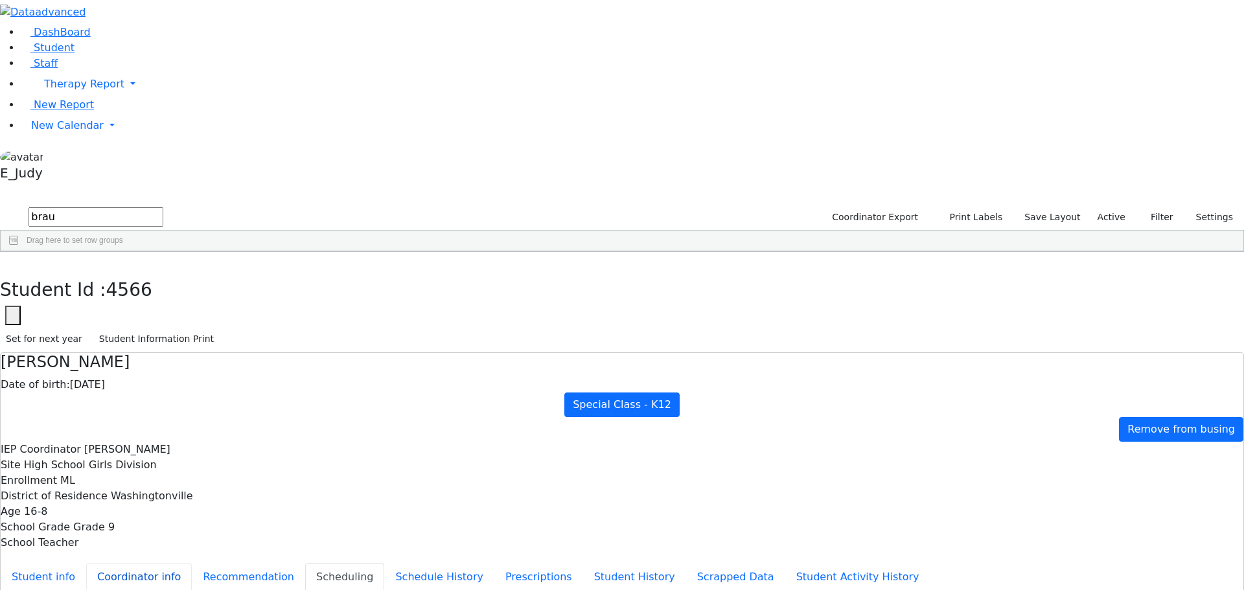
click at [192, 564] on button "Coordinator info" at bounding box center [139, 577] width 106 height 27
click at [305, 564] on button "Scheduling" at bounding box center [344, 577] width 79 height 27
drag, startPoint x: 362, startPoint y: 67, endPoint x: 270, endPoint y: 52, distance: 93.2
click at [270, 353] on div "Bracha Braun Date of birth: 01/19/2009 Special Class - K12 Remove from busing I…" at bounding box center [622, 452] width 1243 height 198
click at [13, 262] on icon "button" at bounding box center [9, 266] width 7 height 8
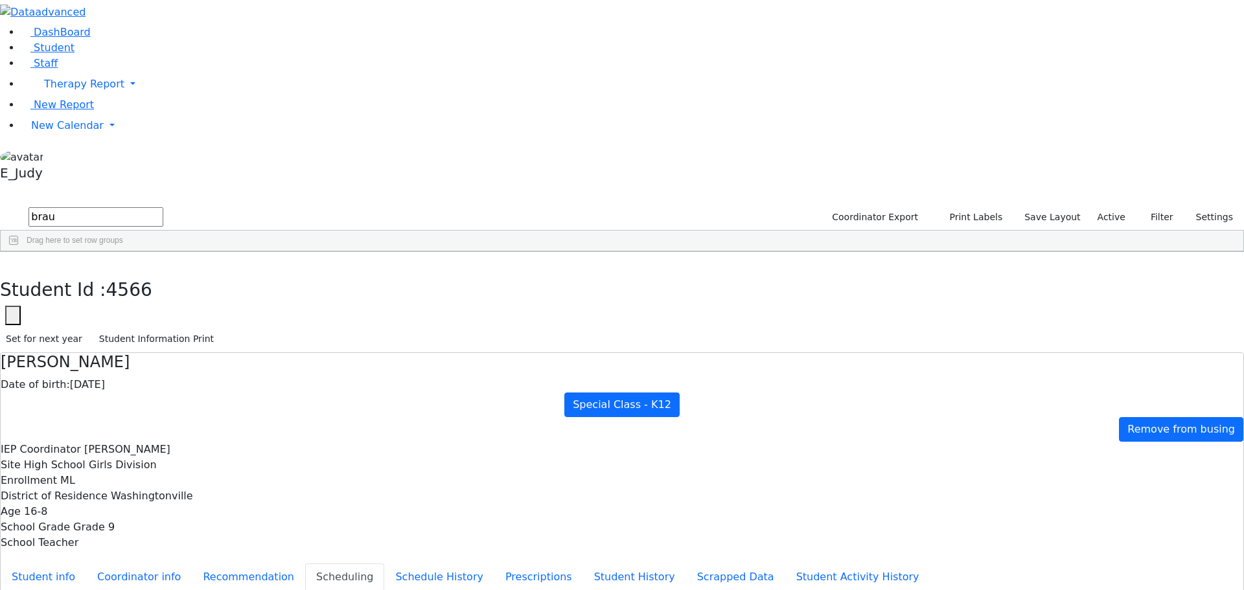
drag, startPoint x: 202, startPoint y: 52, endPoint x: 157, endPoint y: 46, distance: 45.2
click at [157, 205] on form "brau" at bounding box center [81, 217] width 163 height 25
click at [163, 207] on input "text" at bounding box center [96, 216] width 135 height 19
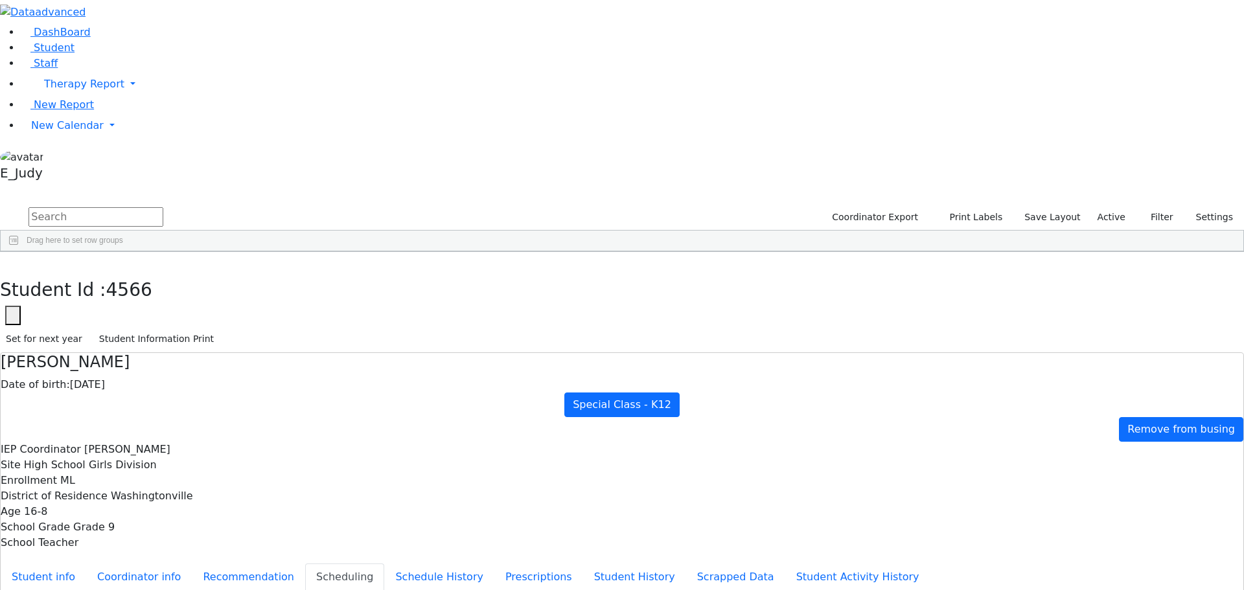
click at [163, 207] on input "text" at bounding box center [96, 216] width 135 height 19
type input "herman"
click at [162, 273] on div "Herman" at bounding box center [121, 282] width 82 height 18
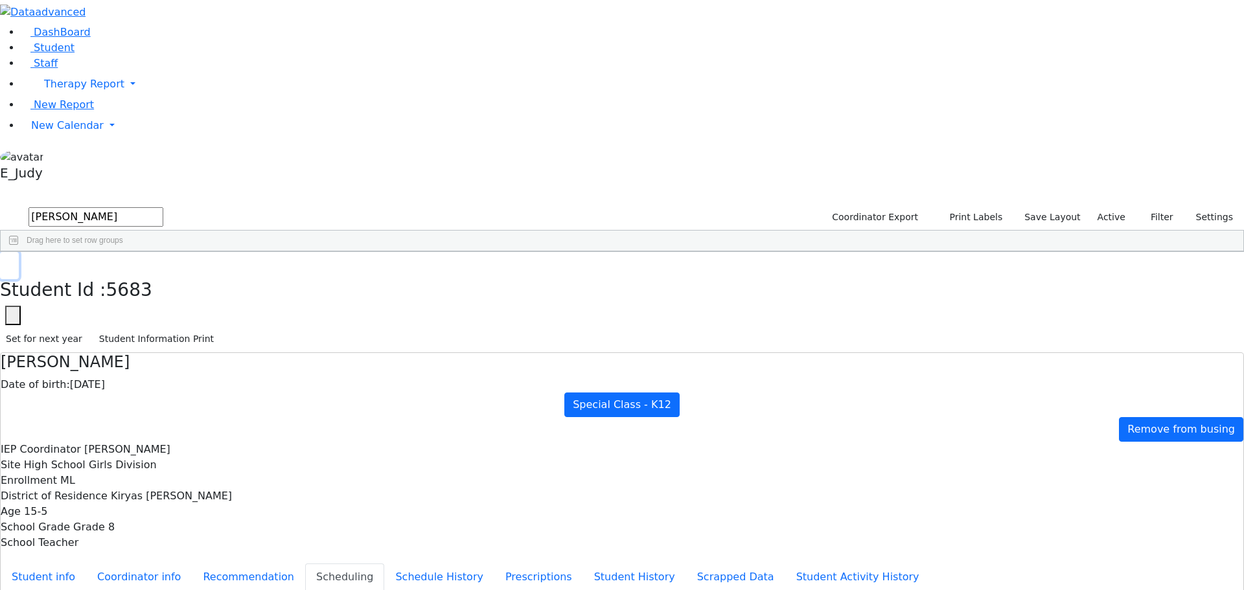
click at [13, 262] on icon "button" at bounding box center [9, 266] width 7 height 8
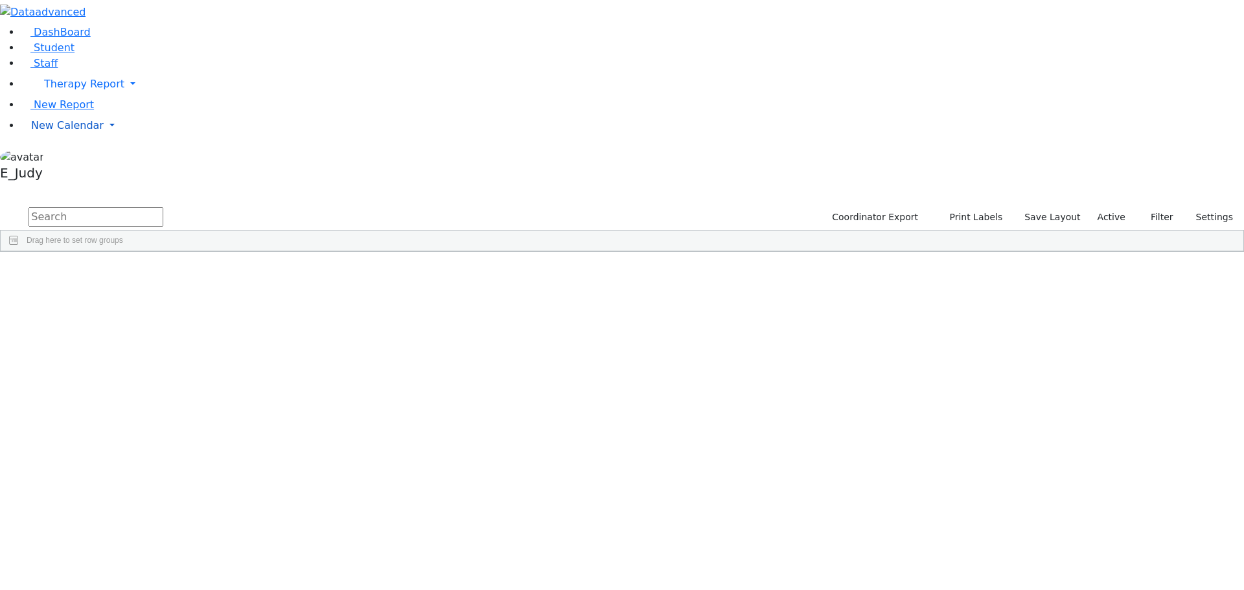
click at [124, 139] on link "New Calendar" at bounding box center [632, 126] width 1223 height 26
click at [59, 173] on span "Teacher Report" at bounding box center [70, 167] width 78 height 12
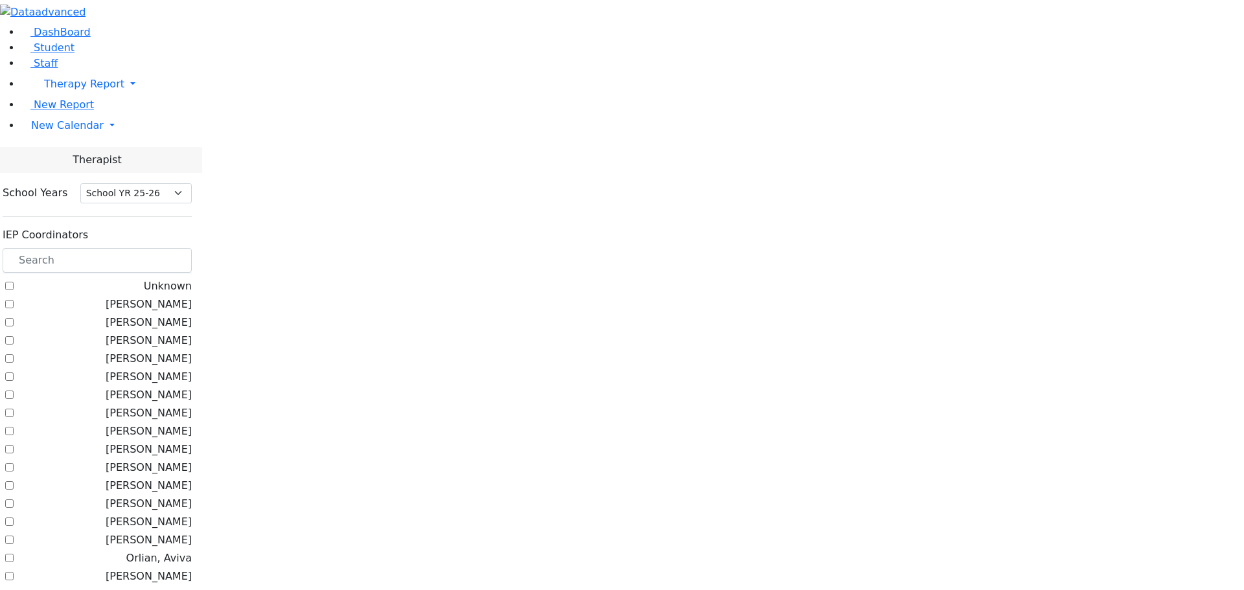
select select "212"
click at [192, 248] on input "text" at bounding box center [97, 260] width 189 height 25
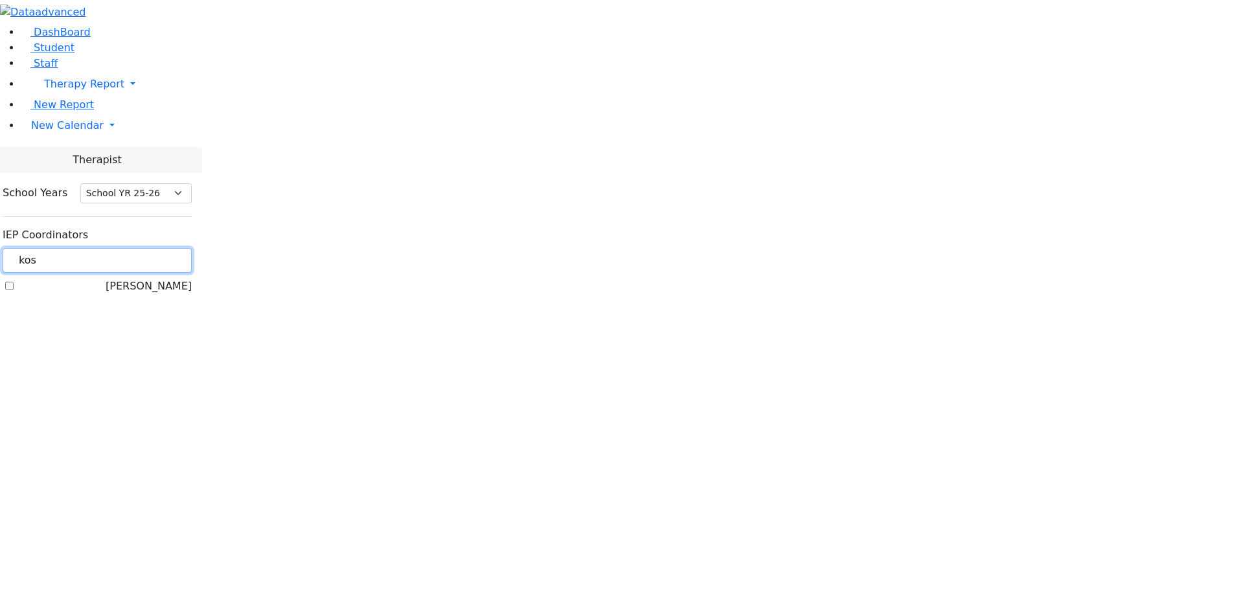
type input "kos"
click at [162, 279] on label "[PERSON_NAME]" at bounding box center [149, 287] width 86 height 16
click at [14, 282] on input "[PERSON_NAME]" at bounding box center [9, 286] width 8 height 8
checkbox input "true"
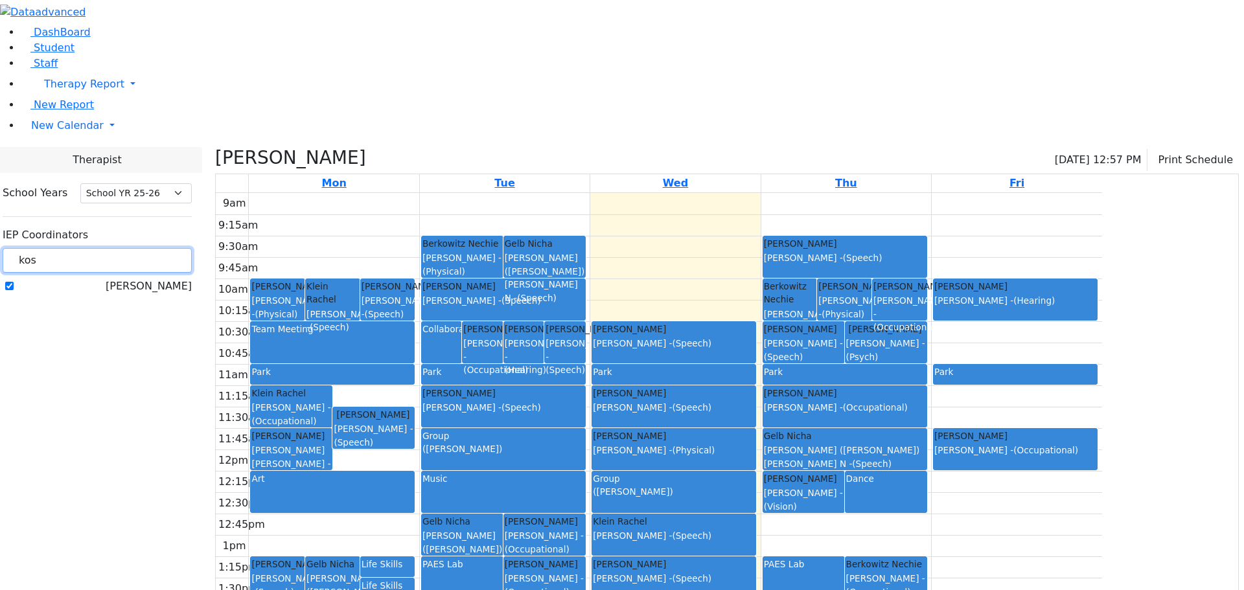
drag, startPoint x: 170, startPoint y: 106, endPoint x: 146, endPoint y: 102, distance: 24.8
click at [146, 173] on div "School Years Select School YR Summer YR 25 School YR 25-26 Summer YR 25 School …" at bounding box center [97, 240] width 210 height 134
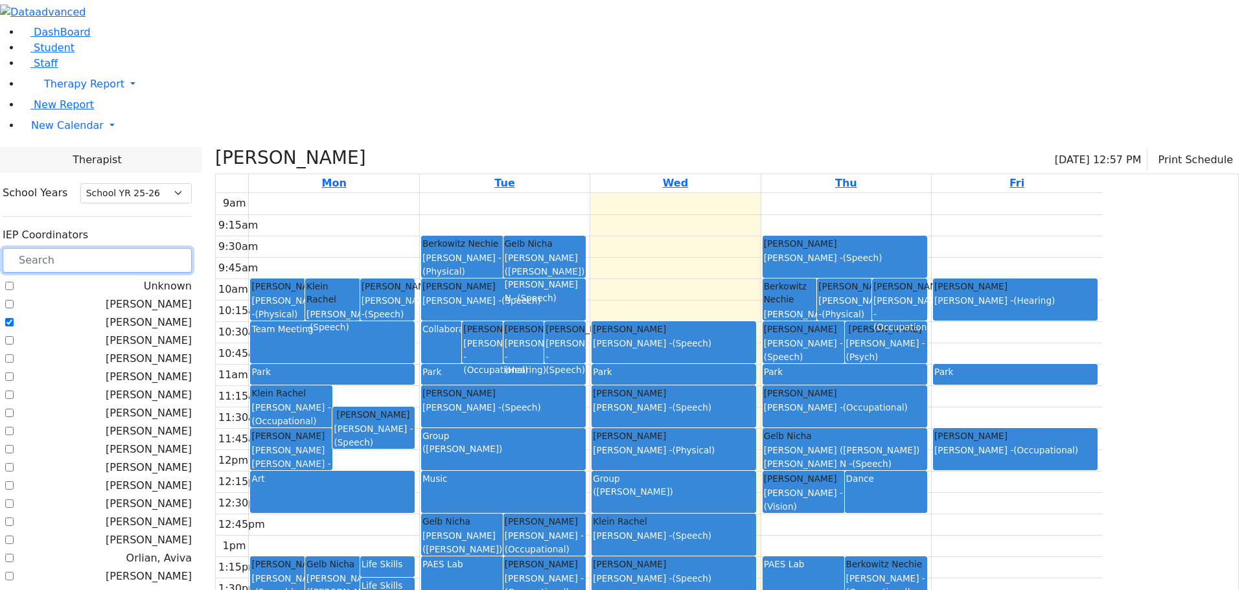
click at [192, 248] on input "text" at bounding box center [97, 260] width 189 height 25
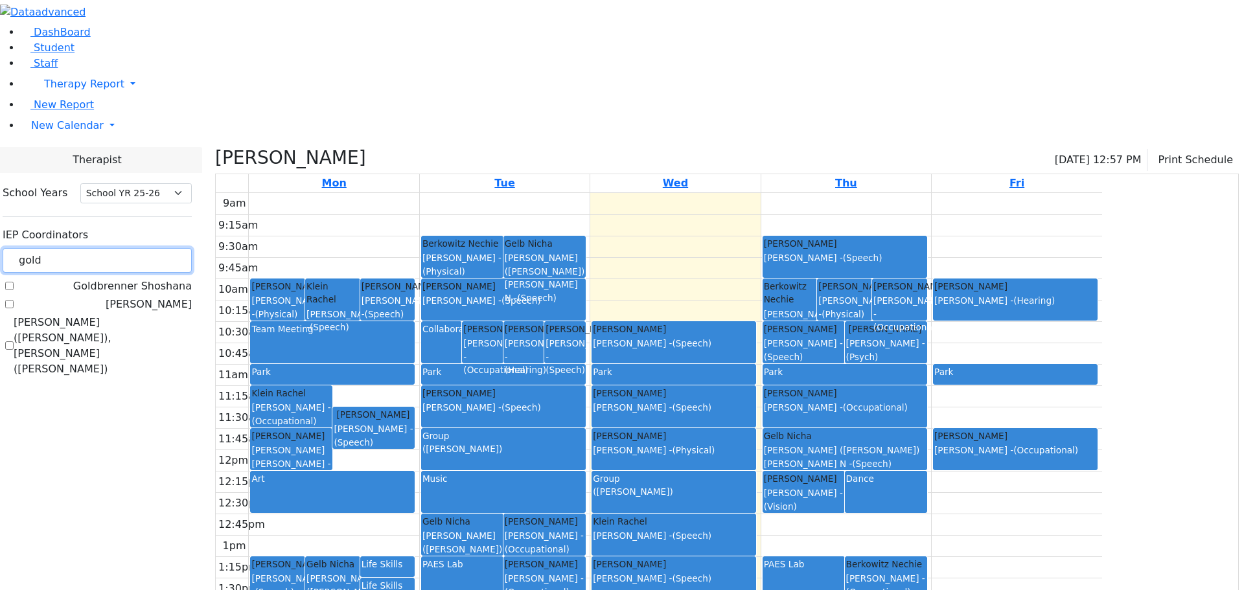
type input "gold"
click at [160, 297] on label "[PERSON_NAME]" at bounding box center [149, 305] width 86 height 16
click at [14, 300] on input "[PERSON_NAME]" at bounding box center [9, 304] width 8 height 8
checkbox input "true"
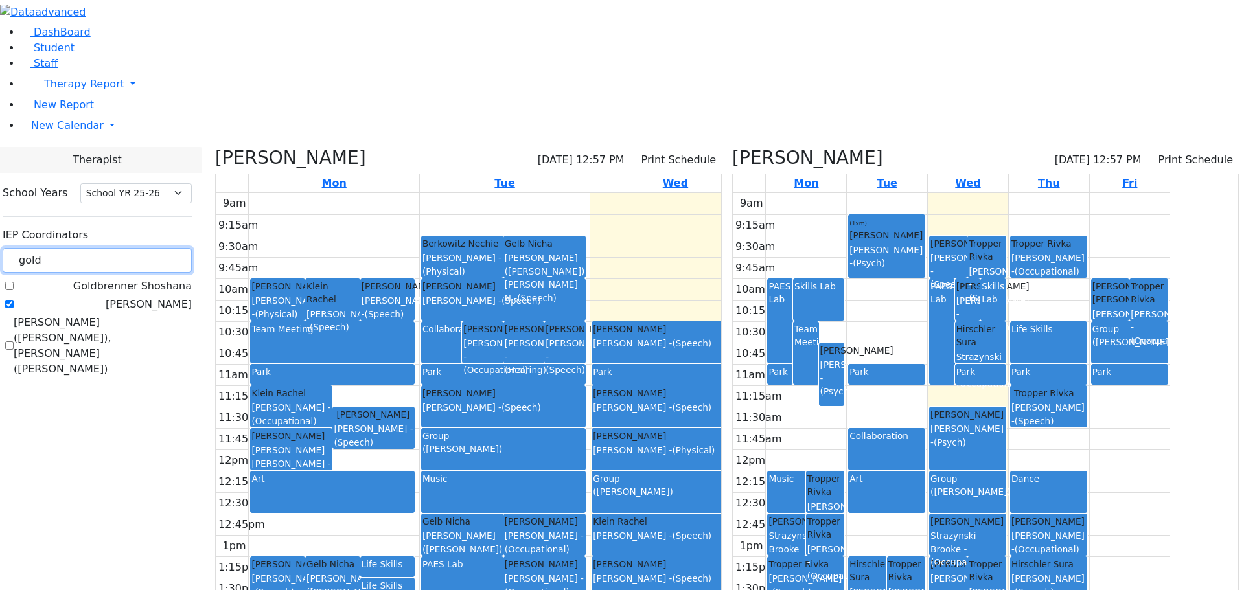
drag, startPoint x: 204, startPoint y: 112, endPoint x: 160, endPoint y: 104, distance: 44.9
click at [160, 248] on div "gold" at bounding box center [97, 260] width 189 height 25
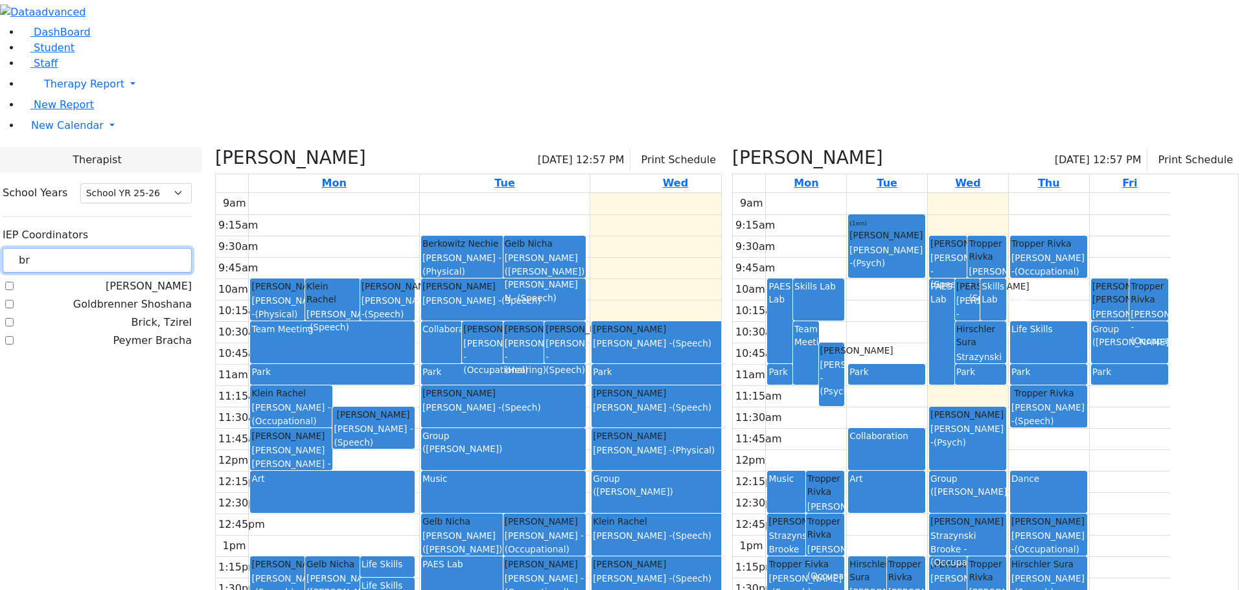
type input "br"
click at [159, 315] on label "Brick, Tzirel" at bounding box center [162, 323] width 60 height 16
click at [14, 318] on input "Brick, Tzirel" at bounding box center [9, 322] width 8 height 8
checkbox input "true"
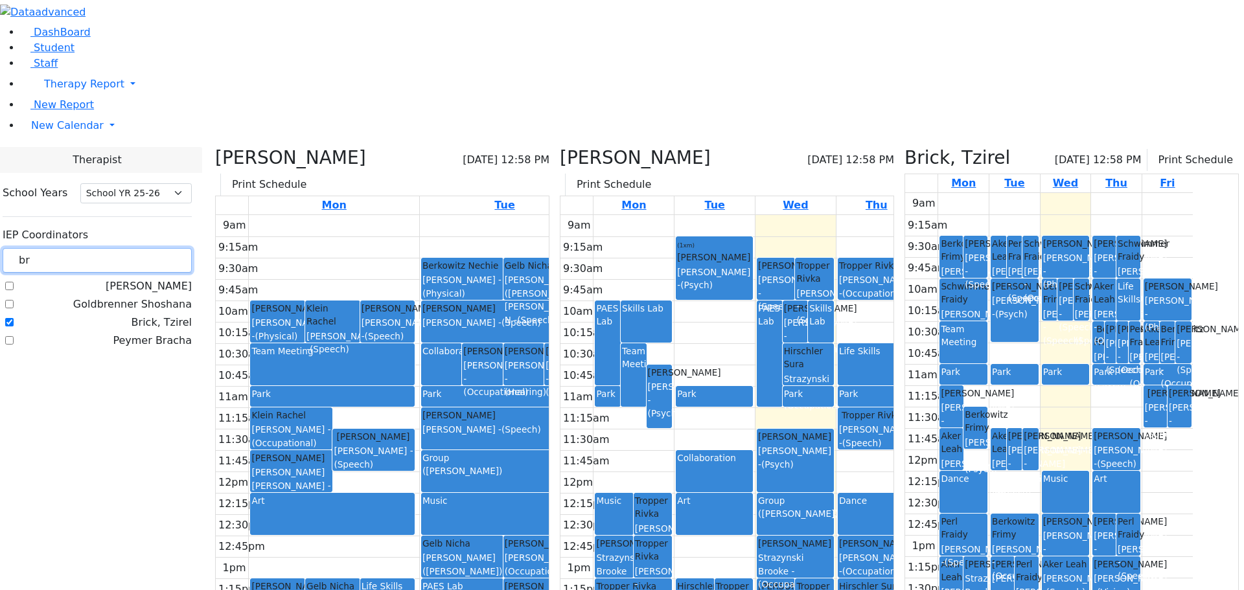
drag, startPoint x: 183, startPoint y: 114, endPoint x: 157, endPoint y: 110, distance: 26.3
click at [157, 248] on div "br" at bounding box center [97, 260] width 189 height 25
type input "web"
click at [161, 297] on label "[PERSON_NAME]" at bounding box center [149, 305] width 86 height 16
click at [14, 300] on input "[PERSON_NAME]" at bounding box center [9, 304] width 8 height 8
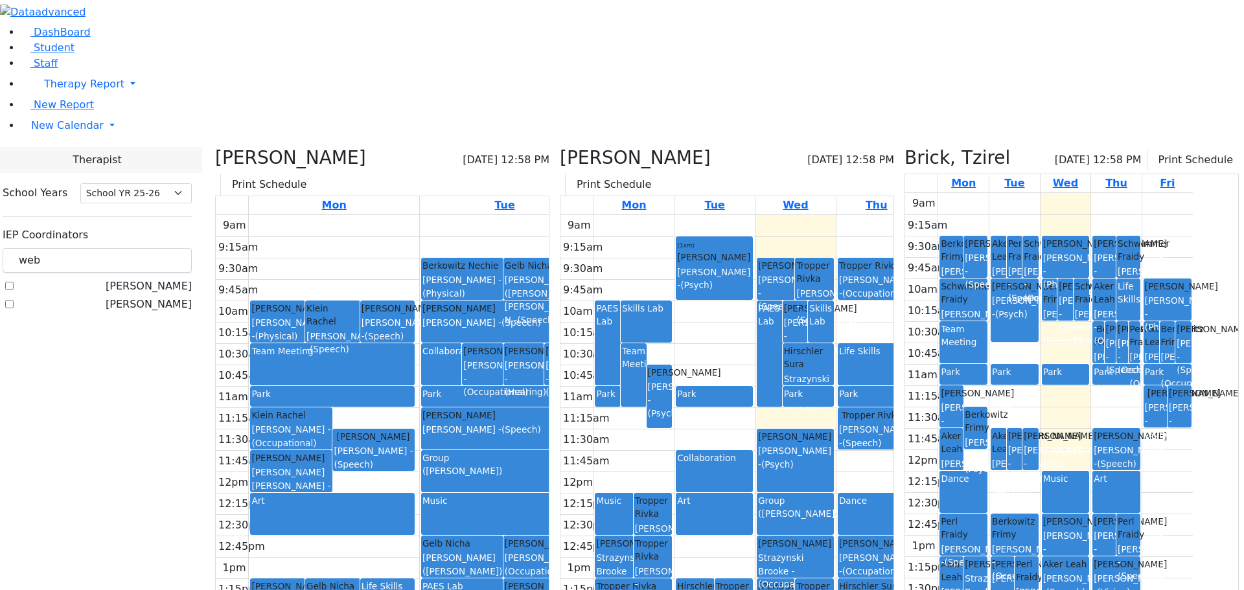
checkbox input "true"
